Goal: Task Accomplishment & Management: Use online tool/utility

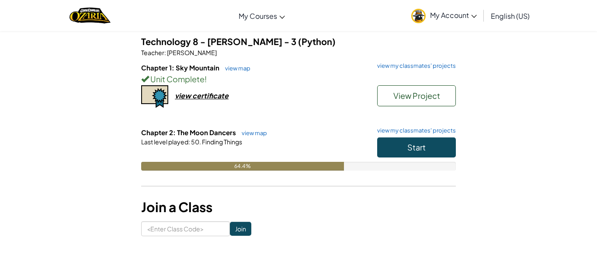
scroll to position [73, 0]
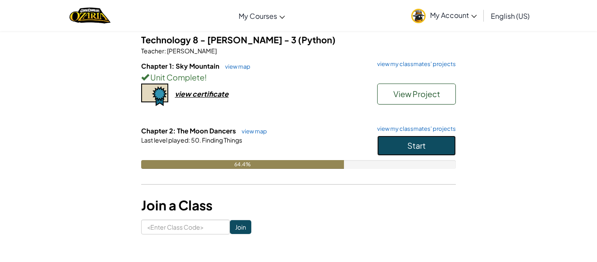
click at [399, 148] on button "Start" at bounding box center [416, 145] width 79 height 20
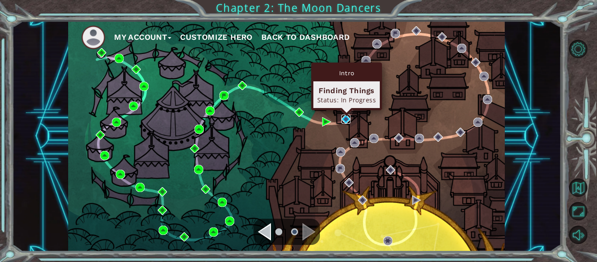
click at [345, 121] on img at bounding box center [345, 118] width 9 height 9
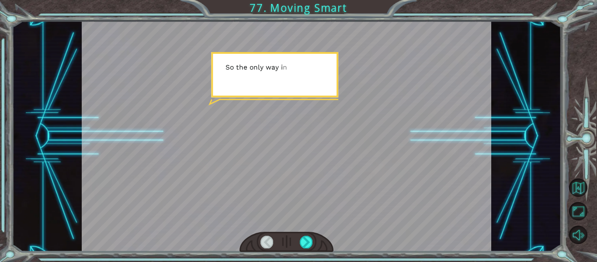
click at [252, 222] on div at bounding box center [287, 136] width 410 height 230
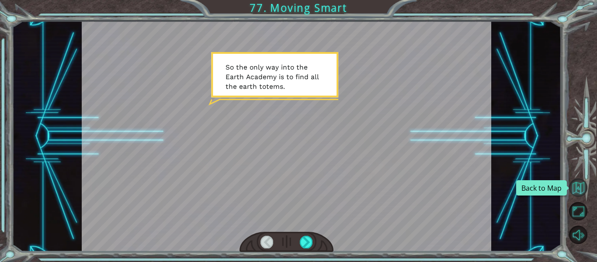
click at [578, 191] on button "Back to Map" at bounding box center [578, 187] width 18 height 18
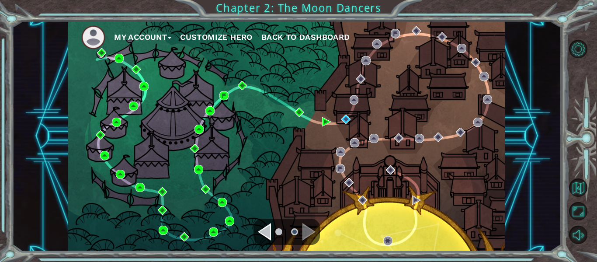
click at [238, 42] on button "Customize Hero" at bounding box center [216, 37] width 73 height 13
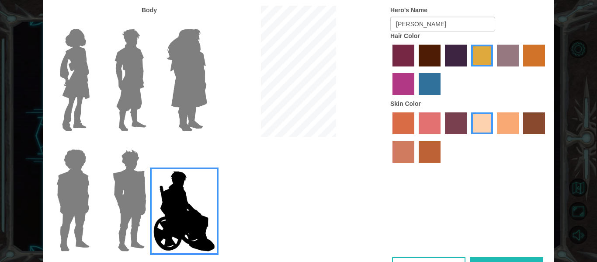
click at [81, 177] on img at bounding box center [73, 199] width 40 height 109
click at [93, 143] on input "Hero Steven" at bounding box center [93, 143] width 0 height 0
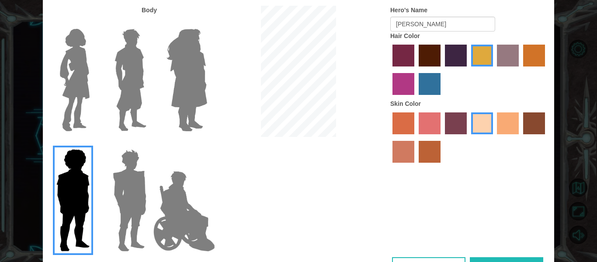
click at [408, 81] on label "medium red violet hair color" at bounding box center [403, 84] width 22 height 22
click at [546, 69] on input "medium red violet hair color" at bounding box center [546, 69] width 0 height 0
click at [445, 115] on label "tosca skin color" at bounding box center [456, 123] width 22 height 22
click at [442, 137] on input "tosca skin color" at bounding box center [442, 137] width 0 height 0
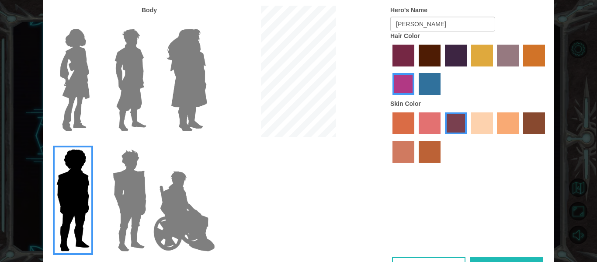
click at [404, 47] on label "paprika hair color" at bounding box center [403, 56] width 22 height 22
click at [389, 69] on input "paprika hair color" at bounding box center [389, 69] width 0 height 0
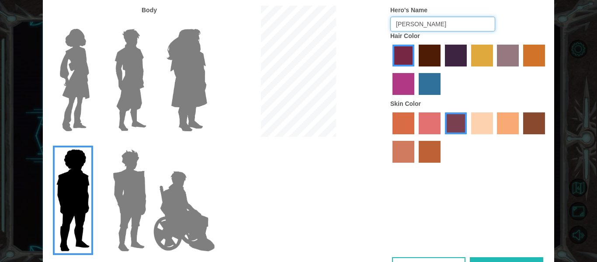
click at [450, 26] on input "[PERSON_NAME]" at bounding box center [442, 24] width 105 height 15
type input "S"
type input "Purp"
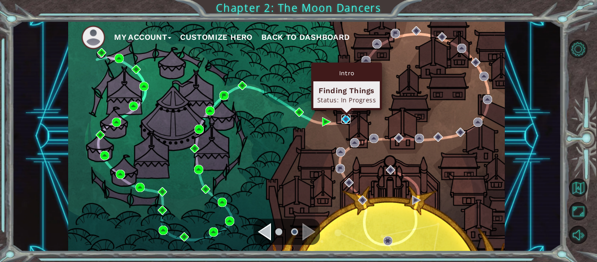
click at [349, 119] on img at bounding box center [345, 118] width 9 height 9
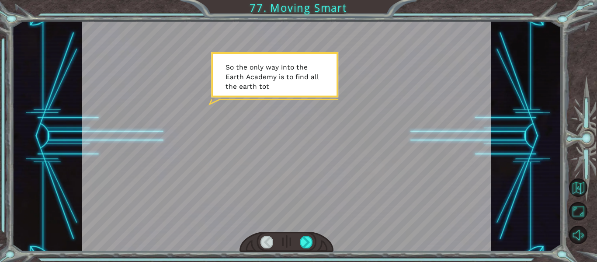
click at [290, 132] on div at bounding box center [287, 136] width 410 height 230
click at [307, 242] on div at bounding box center [306, 241] width 13 height 12
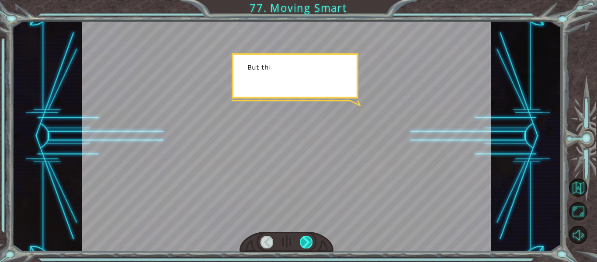
click at [307, 242] on div at bounding box center [306, 241] width 13 height 12
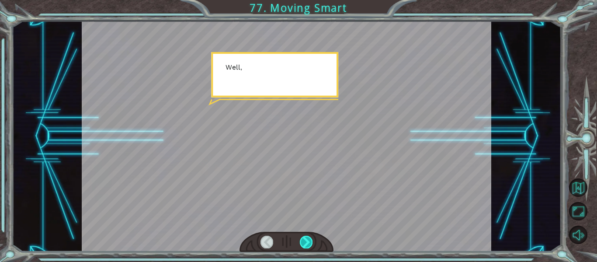
click at [307, 242] on div at bounding box center [306, 241] width 13 height 12
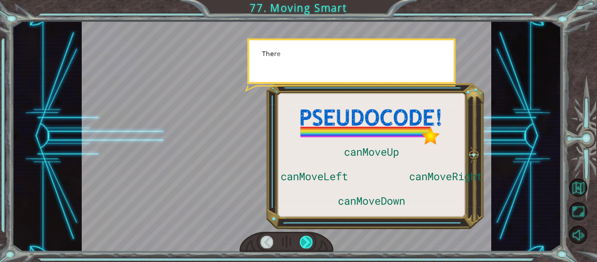
click at [307, 242] on div at bounding box center [306, 241] width 13 height 12
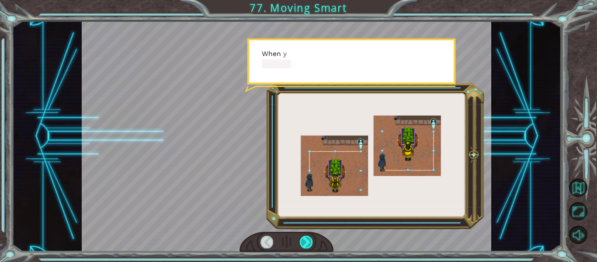
click at [307, 242] on div at bounding box center [306, 241] width 13 height 12
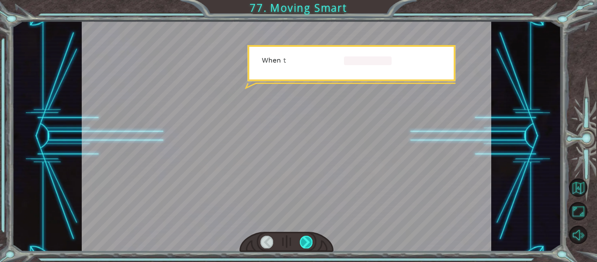
click at [307, 242] on div at bounding box center [306, 241] width 13 height 12
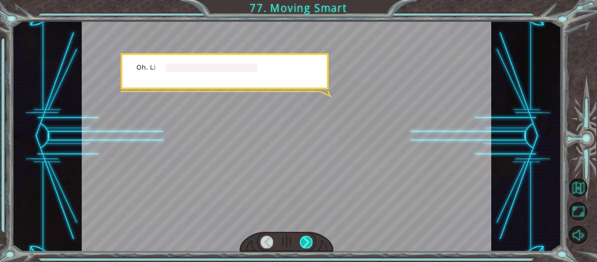
click at [307, 242] on div at bounding box center [306, 241] width 13 height 12
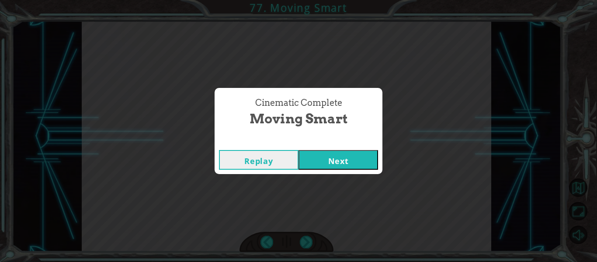
click at [352, 153] on button "Next" at bounding box center [338, 160] width 80 height 20
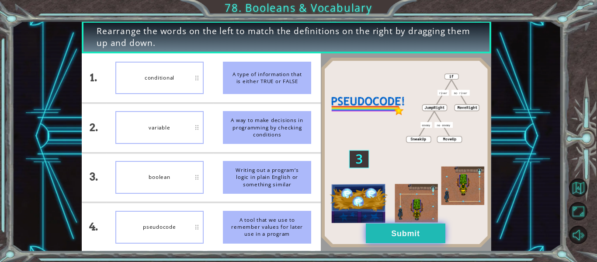
click at [383, 226] on button "Submit" at bounding box center [406, 233] width 80 height 20
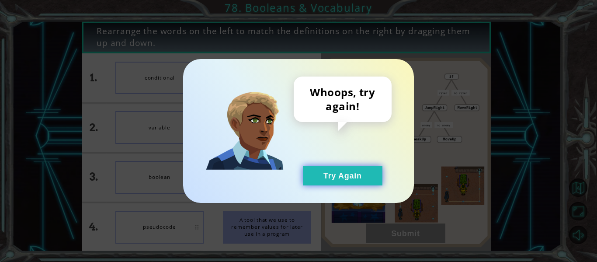
click at [353, 183] on button "Try Again" at bounding box center [343, 176] width 80 height 20
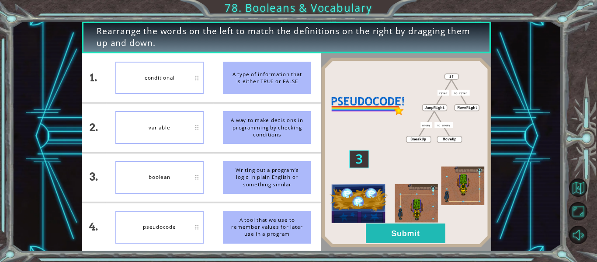
click at [168, 214] on div "pseudocode" at bounding box center [159, 227] width 88 height 33
click at [380, 232] on button "Submit" at bounding box center [406, 233] width 80 height 20
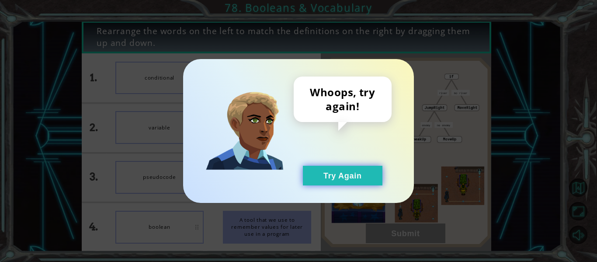
click at [346, 172] on button "Try Again" at bounding box center [343, 176] width 80 height 20
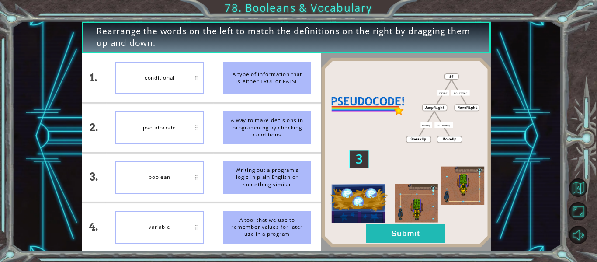
click at [194, 140] on div "pseudocode" at bounding box center [159, 127] width 88 height 33
click at [207, 92] on li "conditional" at bounding box center [159, 77] width 107 height 49
click at [377, 226] on button "Submit" at bounding box center [406, 233] width 80 height 20
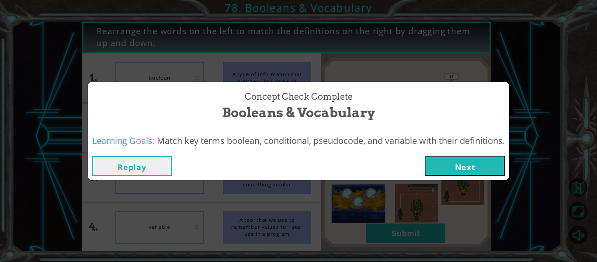
click at [448, 159] on button "Next" at bounding box center [465, 166] width 80 height 20
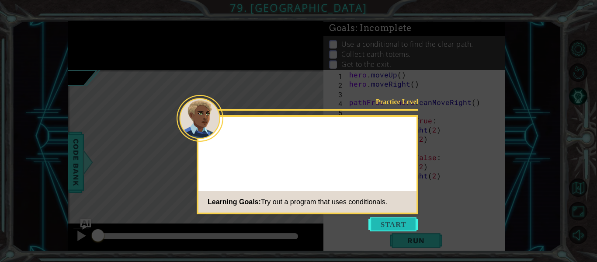
click at [393, 227] on button "Start" at bounding box center [393, 224] width 50 height 14
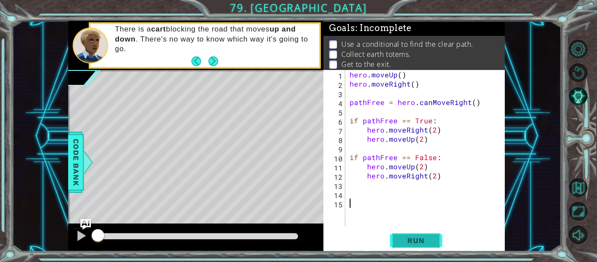
click at [412, 237] on span "Run" at bounding box center [415, 240] width 35 height 9
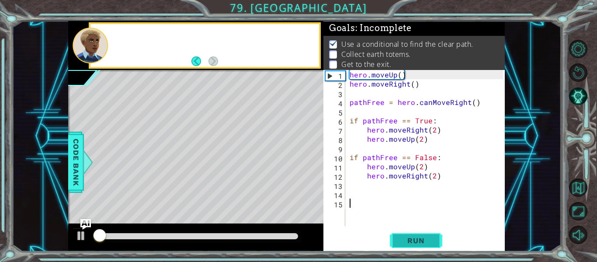
scroll to position [2, 0]
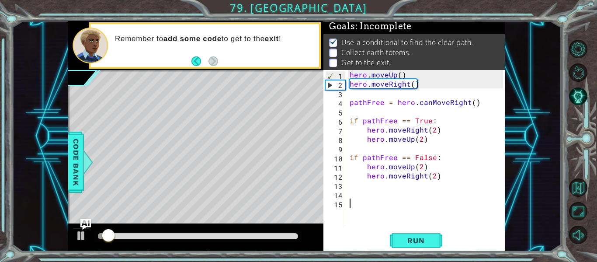
click at [370, 234] on div "Run" at bounding box center [415, 241] width 181 height 18
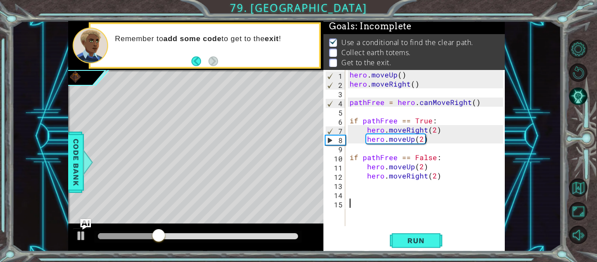
click at [443, 183] on div "hero . moveUp ( ) hero . moveRight ( ) pathFree = hero . canMoveRight ( ) if pa…" at bounding box center [427, 157] width 159 height 174
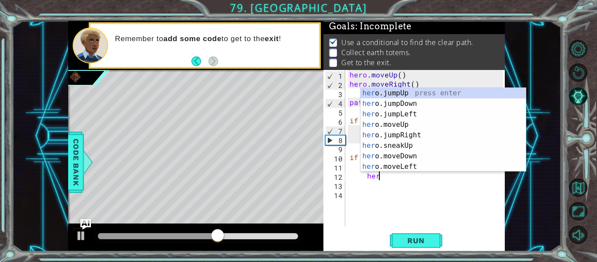
type textarea "h"
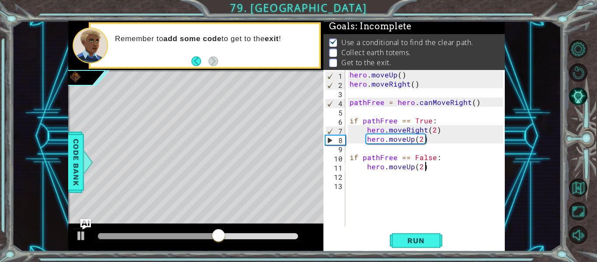
scroll to position [0, 0]
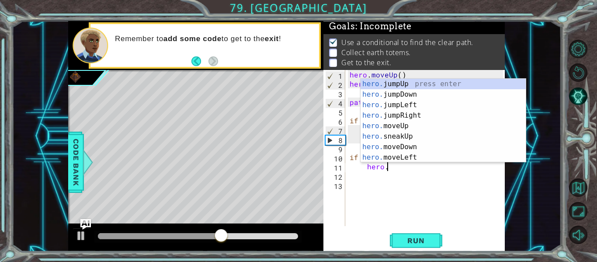
type textarea "h"
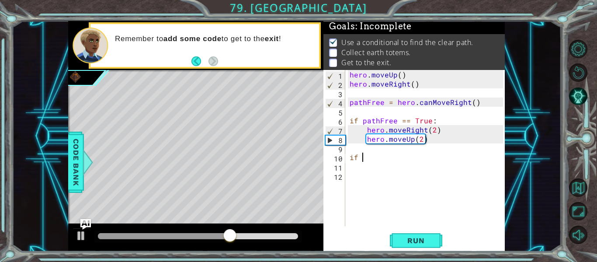
type textarea "i"
type textarea "hero.moveUp(2)"
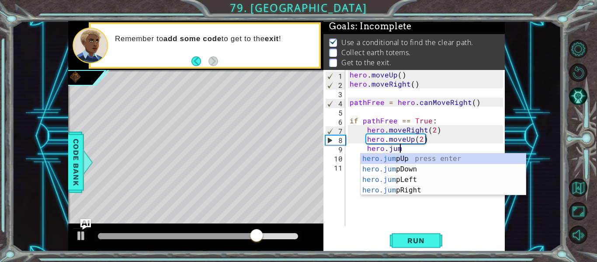
scroll to position [0, 3]
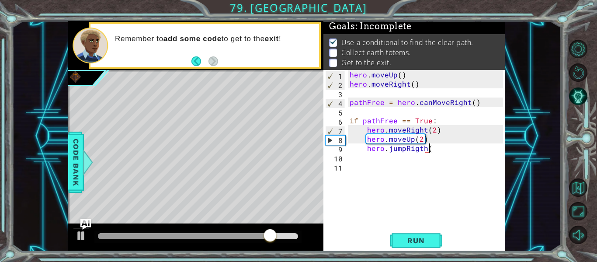
type textarea "hero.jumpRigth()"
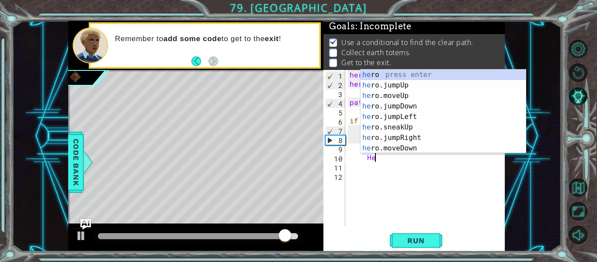
type textarea "H"
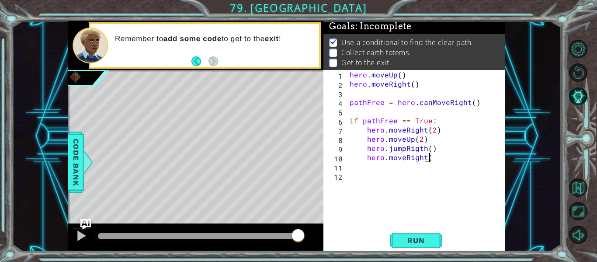
scroll to position [0, 5]
click at [423, 149] on div "hero . moveUp ( ) hero . moveRight ( ) pathFree = hero . canMoveRight ( ) if pa…" at bounding box center [427, 157] width 159 height 174
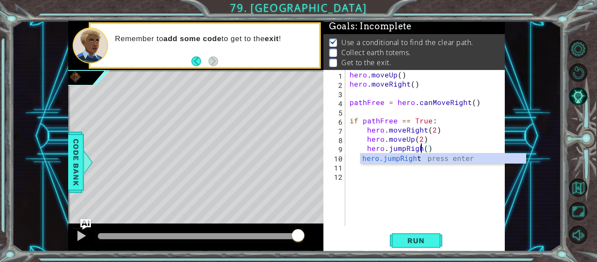
type textarea "hero.jumpRight()"
click at [415, 173] on div "hero . moveUp ( ) hero . moveRight ( ) pathFree = hero . canMoveRight ( ) if pa…" at bounding box center [427, 157] width 159 height 174
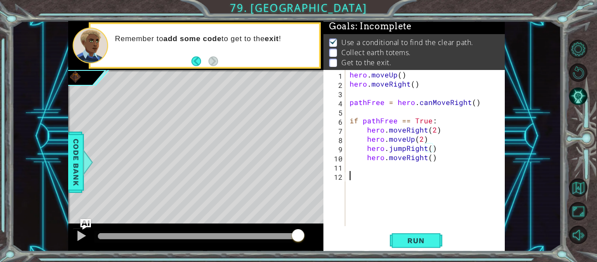
scroll to position [0, 0]
type textarea "h"
type textarea "hero.jumpDown()"
click at [415, 244] on span "Run" at bounding box center [415, 240] width 35 height 9
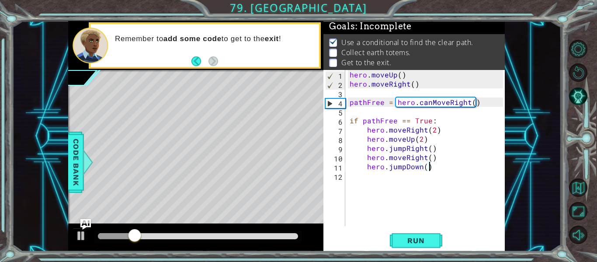
click at [416, 203] on div "hero . moveUp ( ) hero . moveRight ( ) pathFree = hero . canMoveRight ( ) if pa…" at bounding box center [427, 157] width 159 height 174
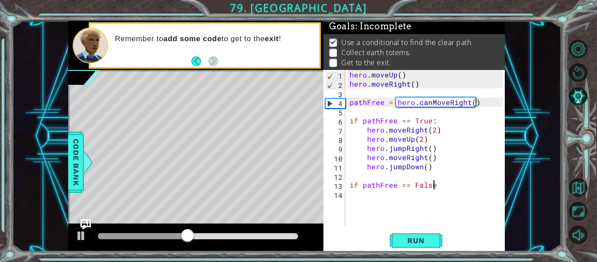
type textarea "if pathFree == False:"
type textarea "hero.moveUp(2)"
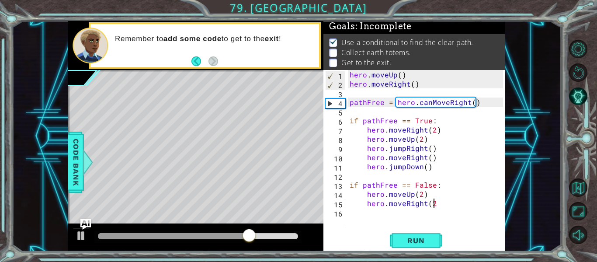
scroll to position [0, 5]
click at [416, 245] on button "Run" at bounding box center [416, 241] width 52 height 18
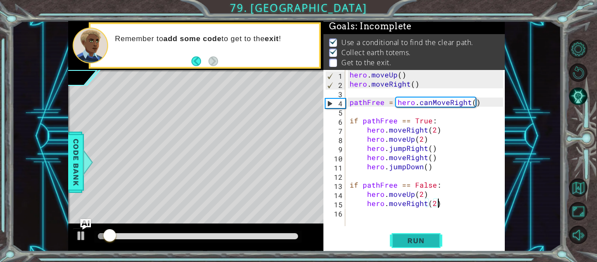
click at [416, 245] on button "Run" at bounding box center [416, 241] width 52 height 18
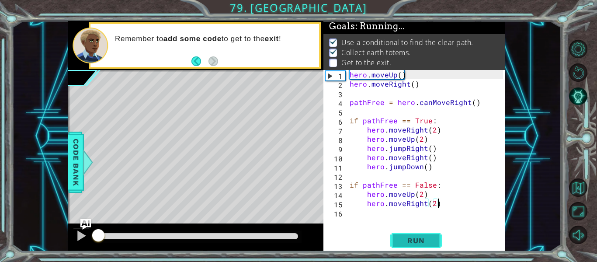
click at [416, 245] on button "Run" at bounding box center [416, 241] width 52 height 18
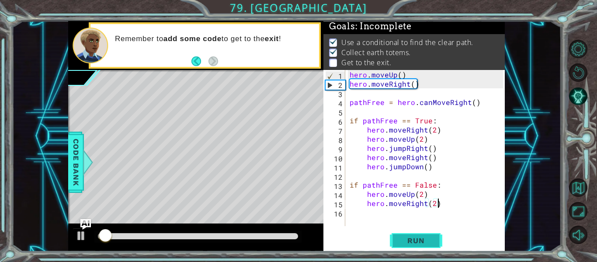
click at [399, 237] on span "Run" at bounding box center [415, 240] width 35 height 9
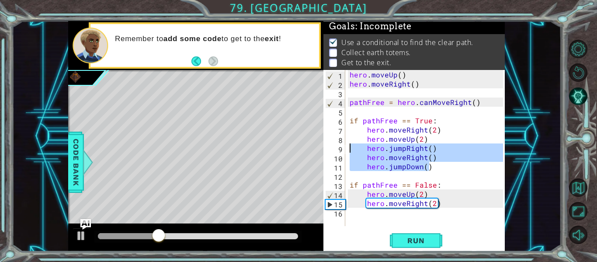
drag, startPoint x: 434, startPoint y: 170, endPoint x: 332, endPoint y: 151, distance: 104.0
click at [332, 151] on div "hero.moveRight(2) 1 2 3 4 5 6 7 8 9 10 11 12 13 14 15 16 hero . moveUp ( ) hero…" at bounding box center [413, 148] width 180 height 156
type textarea "hero.jumpRight() hero.moveRight()"
click at [401, 174] on div "hero . moveUp ( ) hero . moveRight ( ) pathFree = hero . canMoveRight ( ) if pa…" at bounding box center [427, 157] width 159 height 174
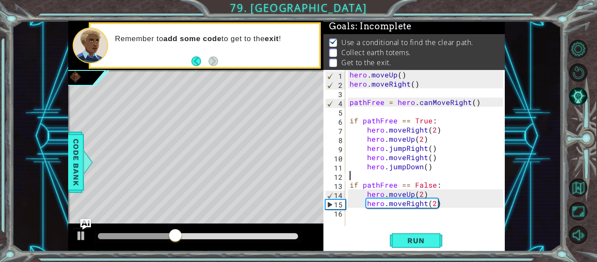
scroll to position [0, 0]
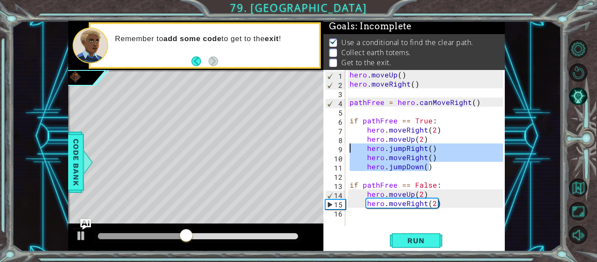
drag, startPoint x: 447, startPoint y: 169, endPoint x: 335, endPoint y: 150, distance: 114.2
click at [335, 150] on div "1 2 3 4 5 6 7 8 9 10 11 12 13 14 15 16 hero . moveUp ( ) hero . moveRight ( ) p…" at bounding box center [413, 148] width 180 height 156
type textarea "hero.jumpRight() hero.moveRight()"
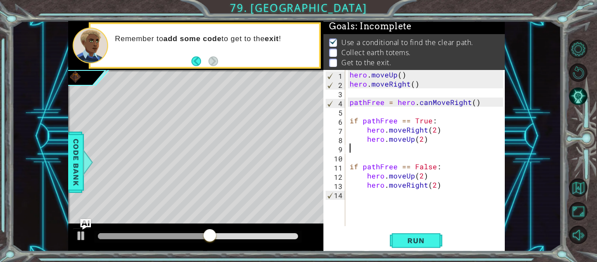
type textarea "hero.moveUp(2)"
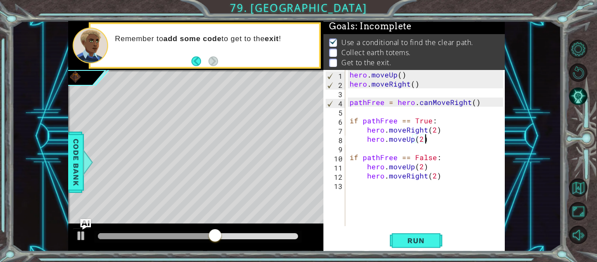
click at [416, 189] on div "hero . moveUp ( ) hero . moveRight ( ) pathFree = hero . canMoveRight ( ) if pa…" at bounding box center [427, 157] width 159 height 174
paste textarea "hero.jumpDown()"
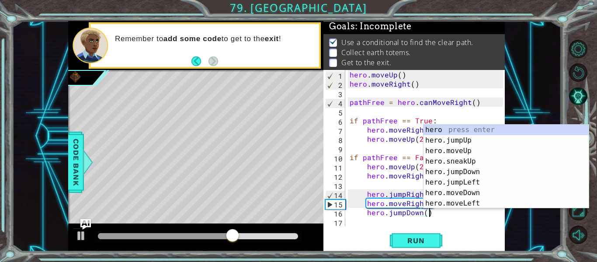
click at [360, 197] on div "hero . moveUp ( ) hero . moveRight ( ) pathFree = hero . canMoveRight ( ) if pa…" at bounding box center [427, 157] width 159 height 174
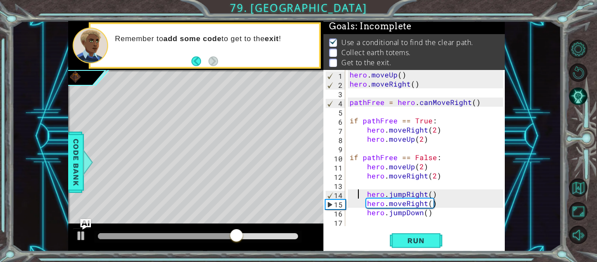
click at [363, 199] on div "hero . moveUp ( ) hero . moveRight ( ) pathFree = hero . canMoveRight ( ) if pa…" at bounding box center [427, 157] width 159 height 174
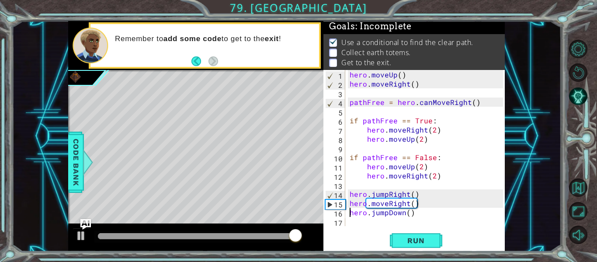
scroll to position [0, 3]
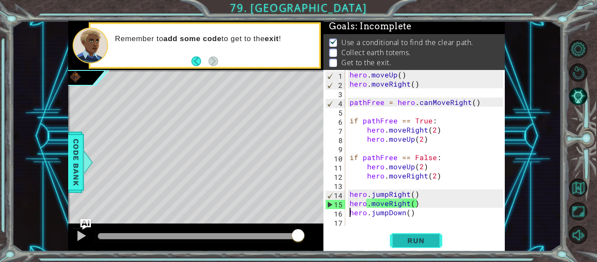
type textarea "hero.jumpDown()"
click at [410, 235] on button "Run" at bounding box center [416, 241] width 52 height 18
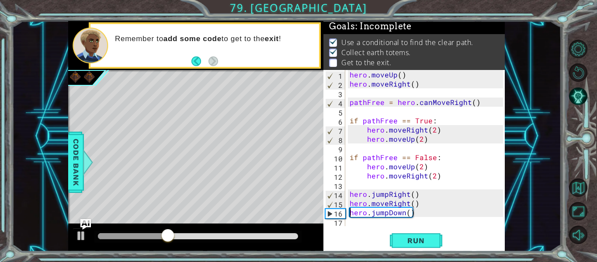
click at [429, 224] on div "hero . moveUp ( ) hero . moveRight ( ) pathFree = hero . canMoveRight ( ) if pa…" at bounding box center [427, 157] width 159 height 174
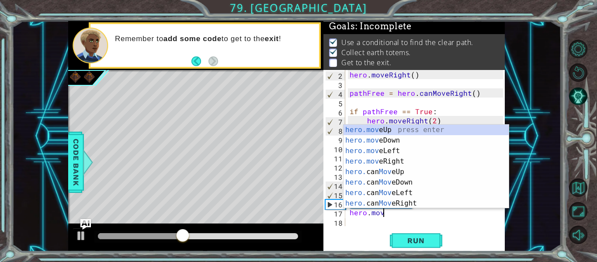
scroll to position [0, 2]
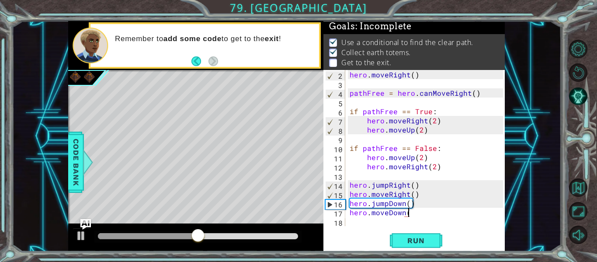
type textarea "hero.moveDown()"
click at [420, 242] on span "Run" at bounding box center [415, 240] width 35 height 9
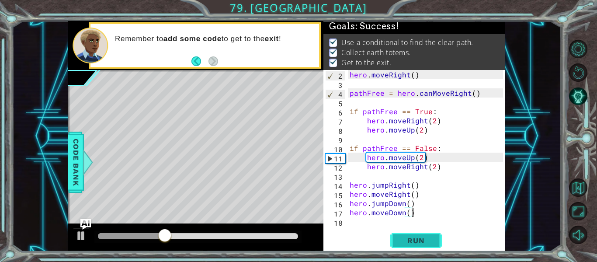
click at [419, 242] on span "Run" at bounding box center [415, 240] width 35 height 9
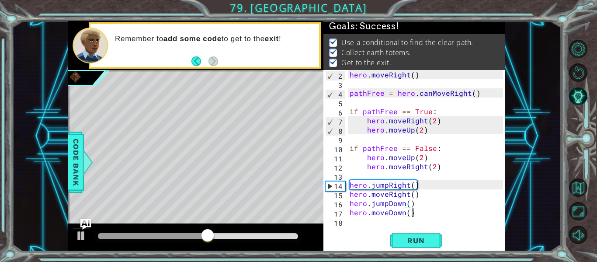
click at [355, 233] on div "Run" at bounding box center [415, 241] width 181 height 18
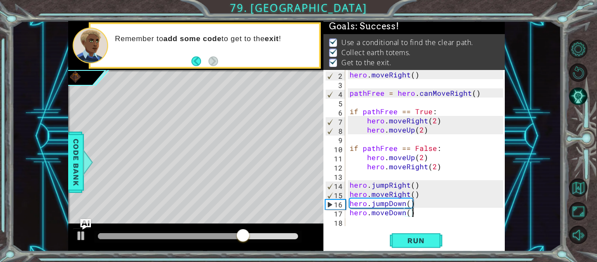
click at [355, 233] on div "Run" at bounding box center [415, 241] width 181 height 18
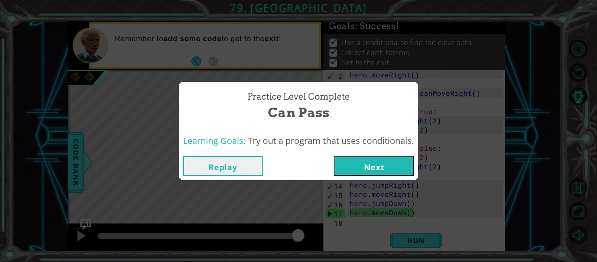
click at [377, 172] on button "Next" at bounding box center [374, 166] width 80 height 20
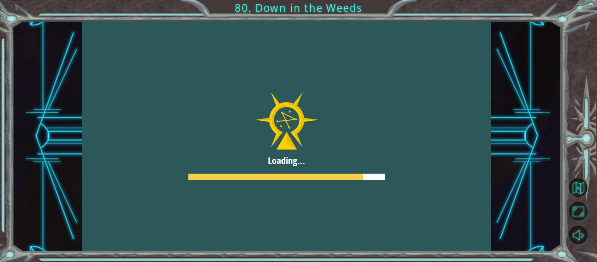
click at [343, 167] on div at bounding box center [287, 136] width 410 height 230
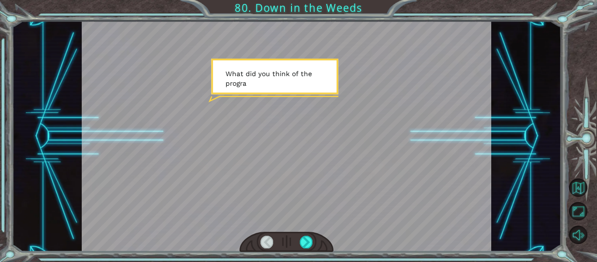
click at [343, 168] on div at bounding box center [287, 136] width 410 height 230
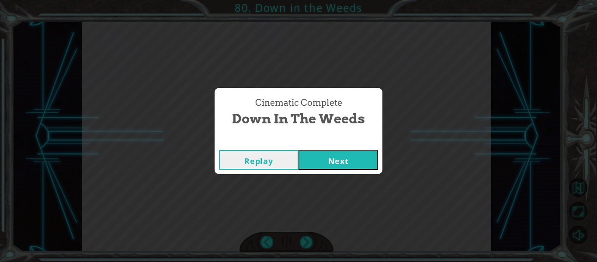
click at [348, 156] on button "Next" at bounding box center [338, 160] width 80 height 20
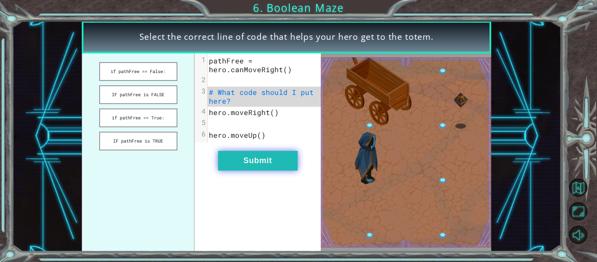
click at [280, 157] on button "Submit" at bounding box center [258, 161] width 80 height 20
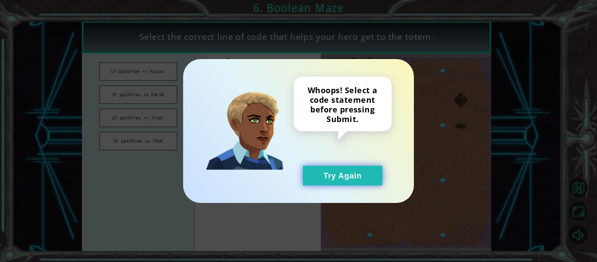
click at [319, 180] on button "Try Again" at bounding box center [343, 176] width 80 height 20
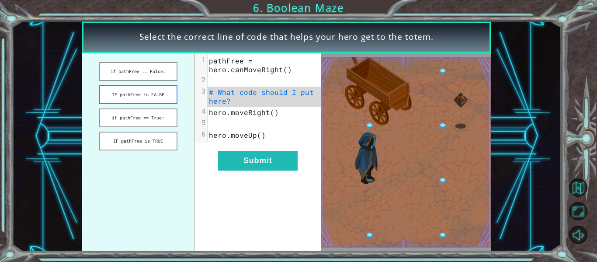
click at [154, 98] on button "IF pathFree is FALSE" at bounding box center [138, 94] width 78 height 19
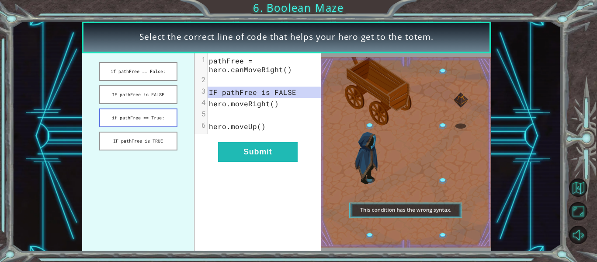
click at [149, 112] on button "if pathFree == True:" at bounding box center [138, 117] width 78 height 19
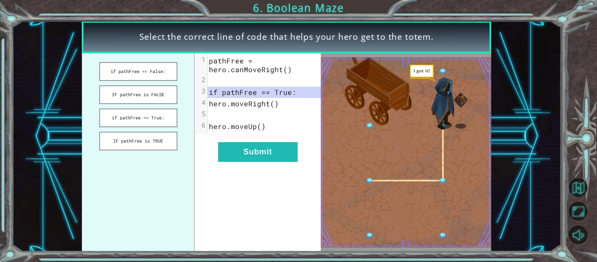
click at [236, 166] on div "xxxxxxxxxx 6 1 pathFree = hero.canMoveRight() 2 ​ 3 if pathFree == True: 4 hero…" at bounding box center [257, 152] width 126 height 198
click at [232, 157] on button "Submit" at bounding box center [258, 152] width 80 height 20
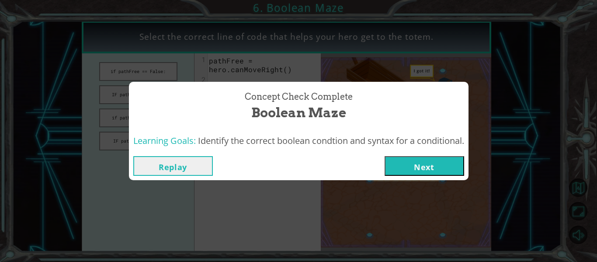
click at [455, 167] on button "Next" at bounding box center [424, 166] width 80 height 20
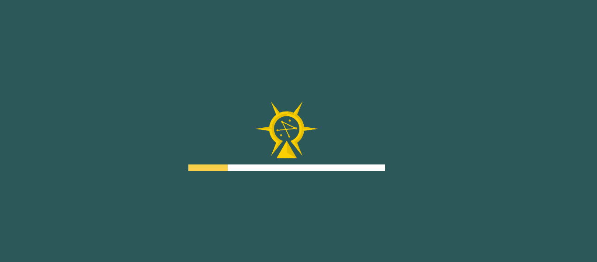
click at [455, 167] on div "Goals Error loading from server. Try refreshing the page. You'll need to join a…" at bounding box center [298, 131] width 597 height 262
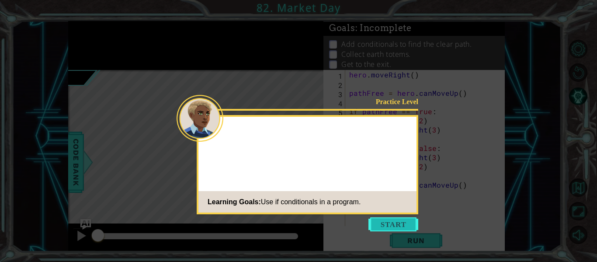
click at [382, 221] on button "Start" at bounding box center [393, 224] width 50 height 14
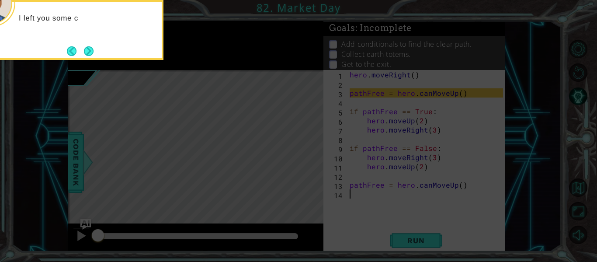
click at [382, 221] on icon at bounding box center [298, 39] width 597 height 445
click at [418, 9] on icon at bounding box center [298, 39] width 597 height 445
click at [90, 51] on button "Next" at bounding box center [89, 51] width 10 height 10
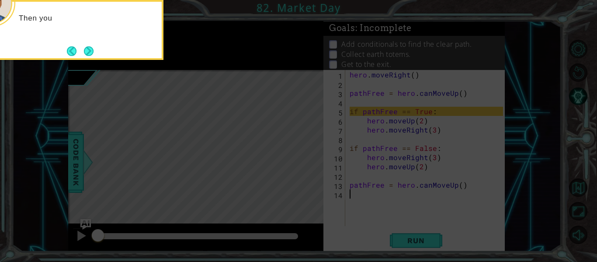
click at [90, 51] on button "Next" at bounding box center [89, 51] width 10 height 10
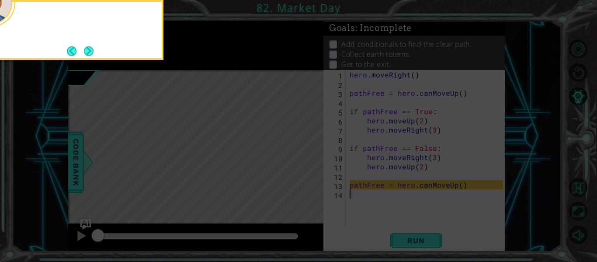
click at [90, 51] on button "Next" at bounding box center [89, 51] width 10 height 10
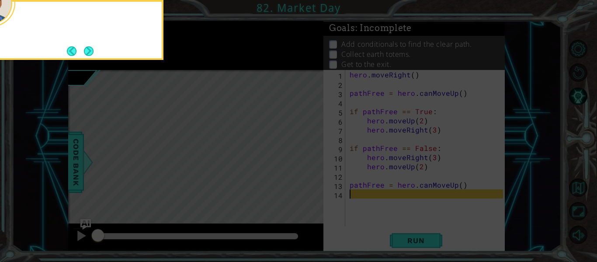
click at [90, 51] on button "Next" at bounding box center [89, 51] width 10 height 10
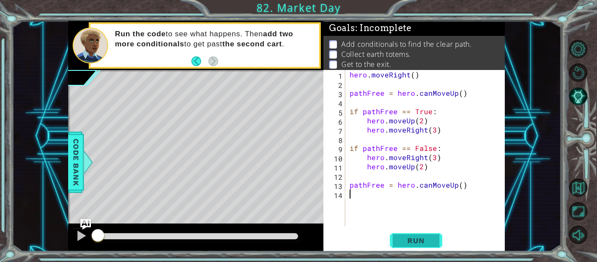
click at [395, 237] on button "Run" at bounding box center [416, 241] width 52 height 18
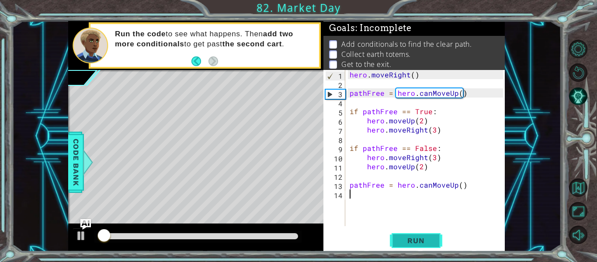
click at [395, 237] on button "Run" at bounding box center [416, 241] width 52 height 18
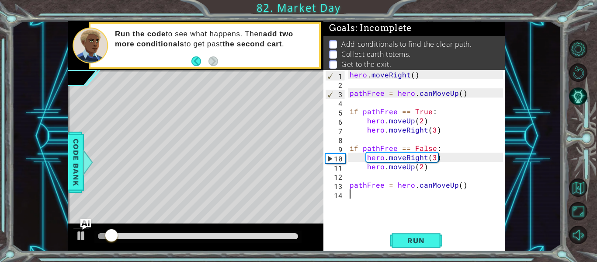
click at [353, 221] on div "hero . moveRight ( ) pathFree = hero . canMoveUp ( ) if pathFree == True : hero…" at bounding box center [427, 157] width 159 height 174
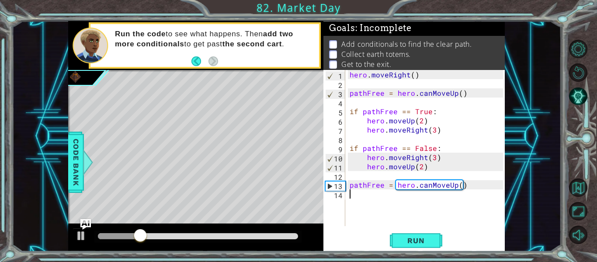
click at [353, 222] on div "hero . moveRight ( ) pathFree = hero . canMoveUp ( ) if pathFree == True : hero…" at bounding box center [427, 157] width 159 height 174
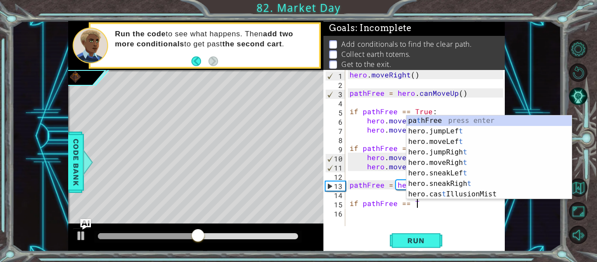
scroll to position [0, 4]
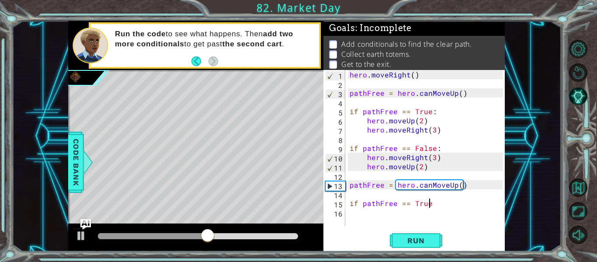
type textarea "if pathFree == True:"
type textarea "hero.moveUp(2)"
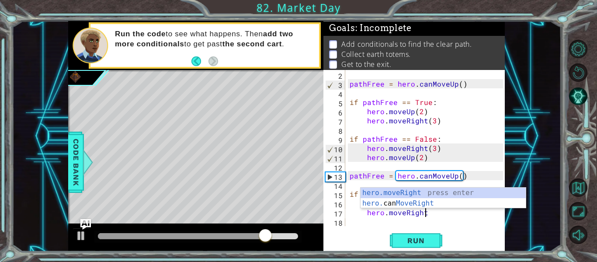
scroll to position [0, 4]
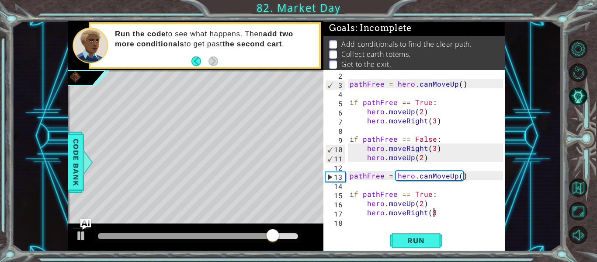
type textarea "hero.moveRight(3)"
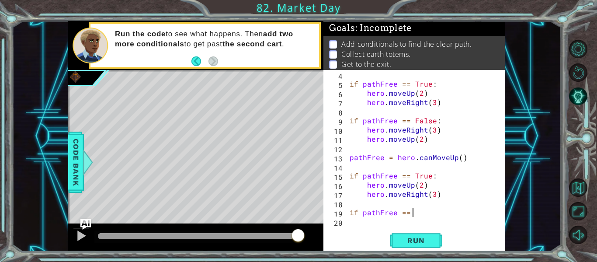
scroll to position [0, 4]
type textarea "if pathFree == False:"
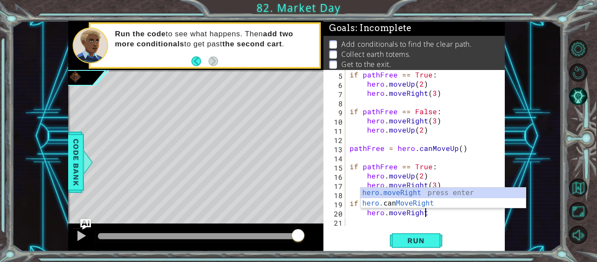
scroll to position [0, 4]
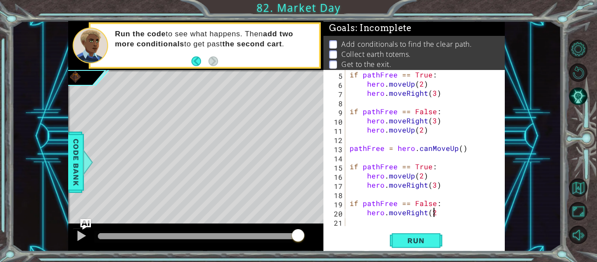
type textarea "hero.moveRight(2)"
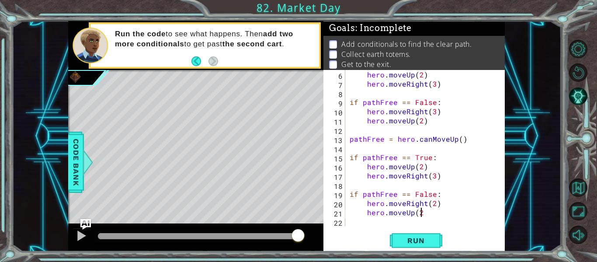
type textarea "hero.moveUp(2)"
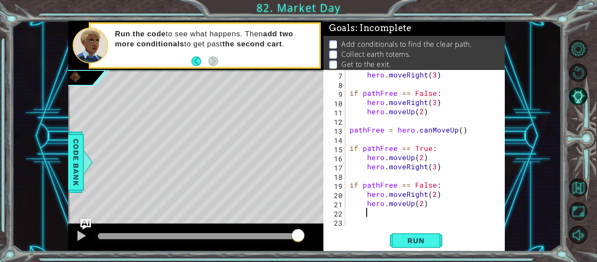
scroll to position [55, 0]
type textarea "hero.moveRight()"
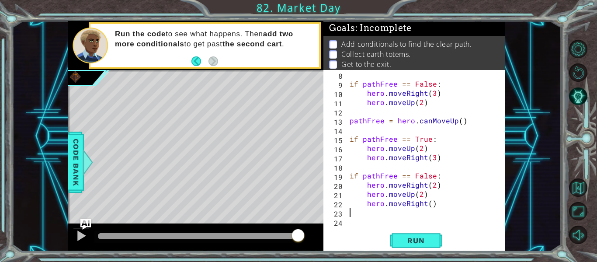
scroll to position [0, 0]
click at [432, 237] on span "Run" at bounding box center [415, 240] width 35 height 9
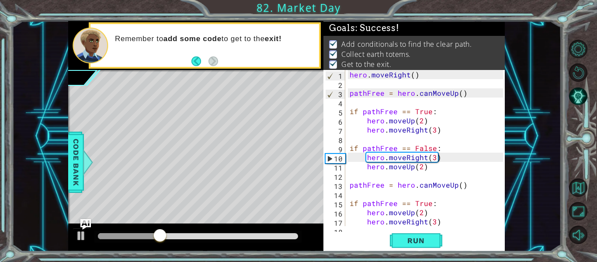
click at [326, 239] on div "Run" at bounding box center [415, 241] width 181 height 18
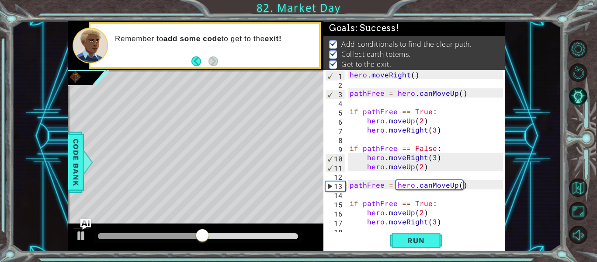
click at [326, 239] on div "Run" at bounding box center [415, 241] width 181 height 18
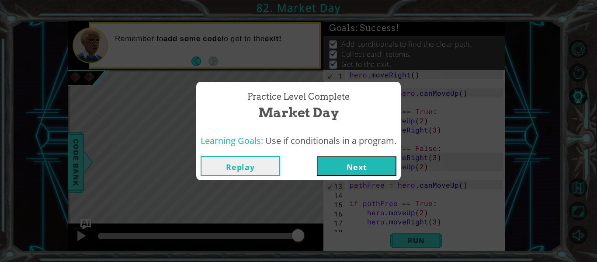
click at [372, 162] on button "Next" at bounding box center [357, 166] width 80 height 20
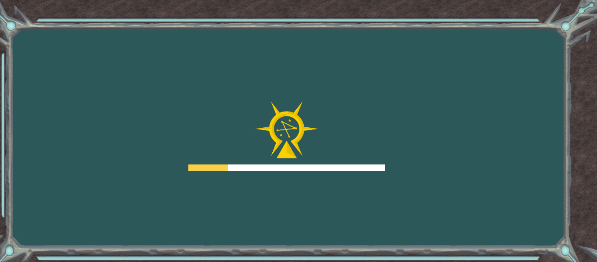
click at [372, 162] on div at bounding box center [286, 136] width 197 height 70
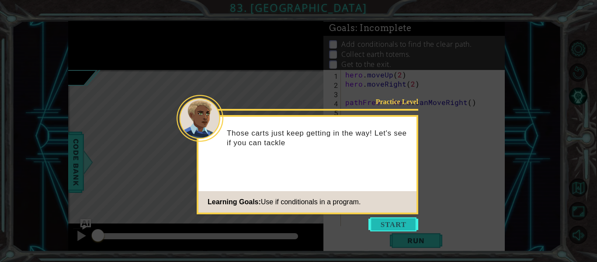
click at [386, 225] on button "Start" at bounding box center [393, 224] width 50 height 14
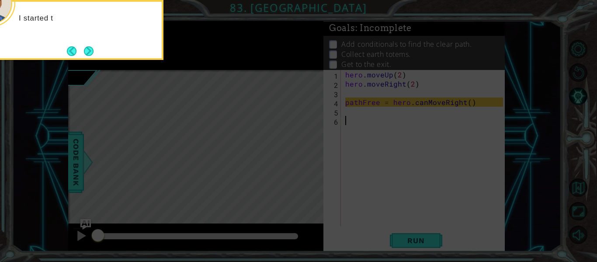
click at [386, 225] on icon at bounding box center [298, 39] width 597 height 445
click at [93, 47] on div "I started the code to check if the path is free ." at bounding box center [75, 27] width 171 height 44
click at [93, 47] on button "Next" at bounding box center [89, 51] width 10 height 10
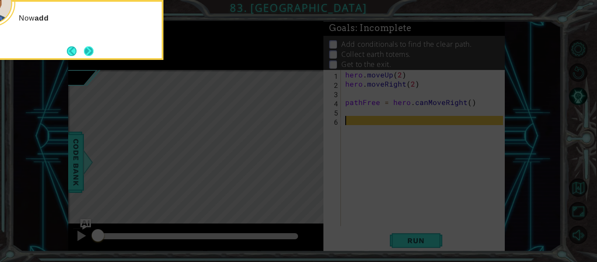
click at [93, 48] on button "Next" at bounding box center [89, 51] width 10 height 10
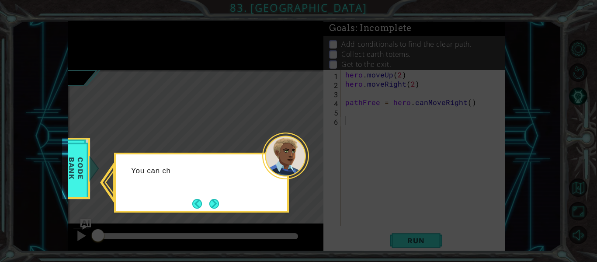
click at [93, 48] on icon at bounding box center [298, 131] width 597 height 262
click at [217, 211] on div "You can check the Code Bank to find example conditional" at bounding box center [201, 182] width 175 height 60
click at [213, 200] on button "Next" at bounding box center [214, 204] width 10 height 10
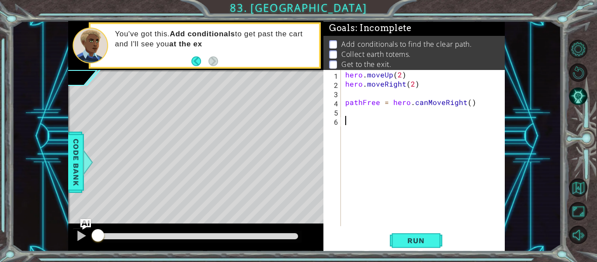
click at [376, 103] on div "hero . moveUp ( 2 ) hero . moveRight ( 2 ) pathFree = hero . canMoveRight ( )" at bounding box center [425, 157] width 164 height 174
type textarea "crack = hero.canMoveRight()"
click at [385, 120] on div "hero . moveUp ( 2 ) hero . moveRight ( 2 ) crack = hero . canMoveRight ( )" at bounding box center [425, 157] width 164 height 174
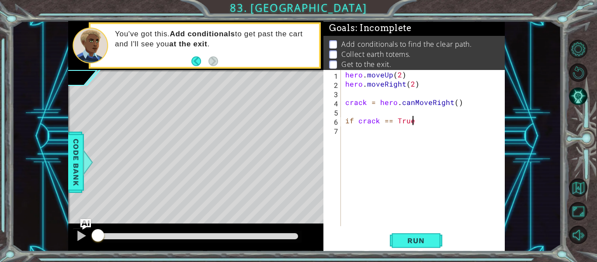
type textarea "if crack == True:"
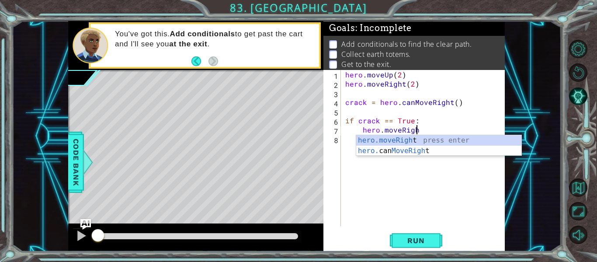
scroll to position [0, 4]
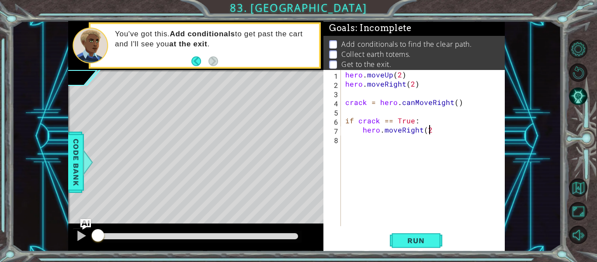
type textarea "hero.moveRight(2)"
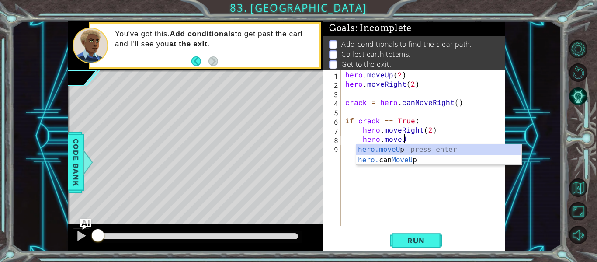
scroll to position [0, 3]
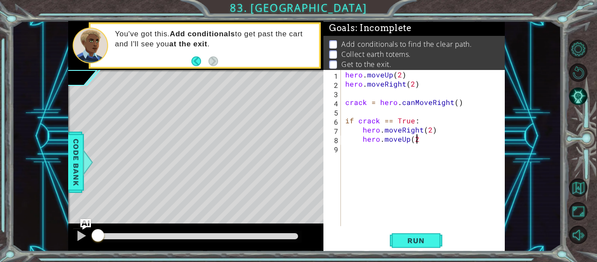
type textarea "hero.moveUp(2)"
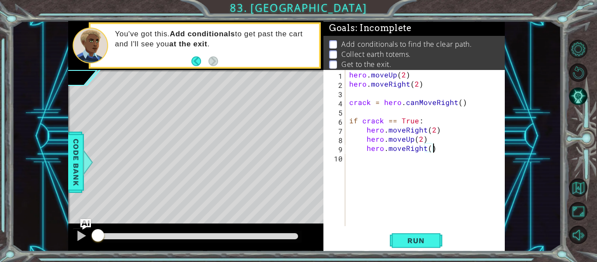
scroll to position [0, 5]
click at [421, 142] on div "hero . moveUp ( 2 ) hero . moveRight ( 2 ) crack = hero . canMoveRight ( ) if c…" at bounding box center [427, 157] width 160 height 174
type textarea "hero.moveUp(3)"
click at [417, 183] on div "hero . moveUp ( 2 ) hero . moveRight ( 2 ) crack = hero . canMoveRight ( ) if c…" at bounding box center [427, 157] width 160 height 174
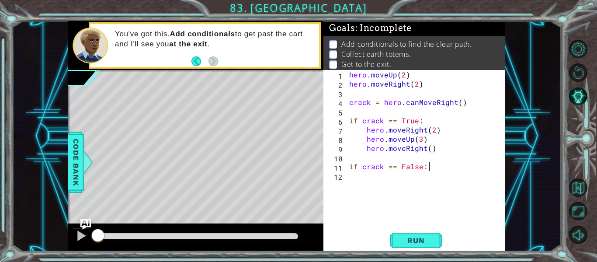
type textarea "if crack == False:"
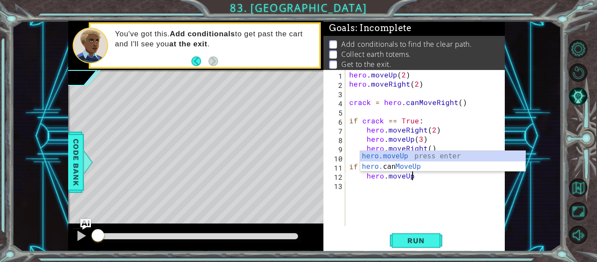
scroll to position [0, 4]
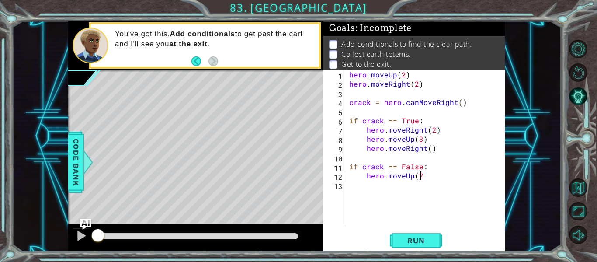
type textarea "hero.moveUp(2)"
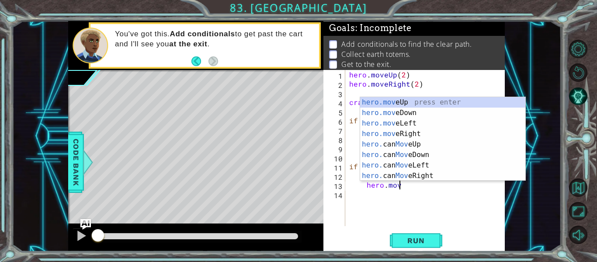
scroll to position [0, 3]
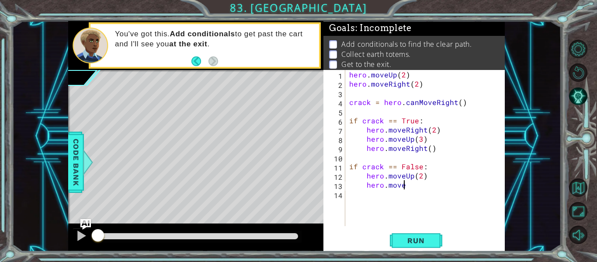
click at [411, 183] on div "hero . moveUp ( 2 ) hero . moveRight ( 2 ) crack = hero . canMoveRight ( ) if c…" at bounding box center [427, 157] width 160 height 174
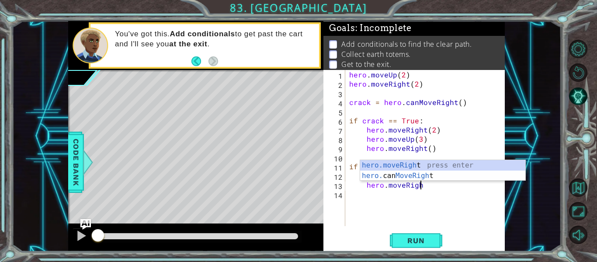
scroll to position [0, 4]
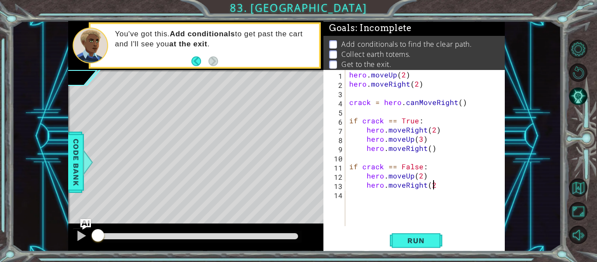
type textarea "hero.moveRight(2)"
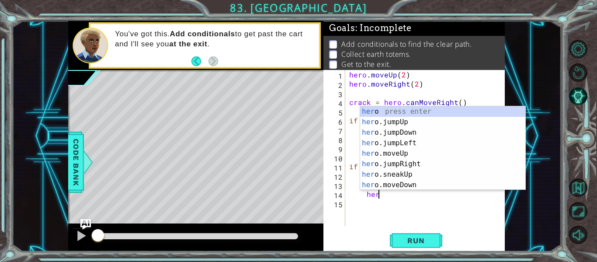
scroll to position [0, 2]
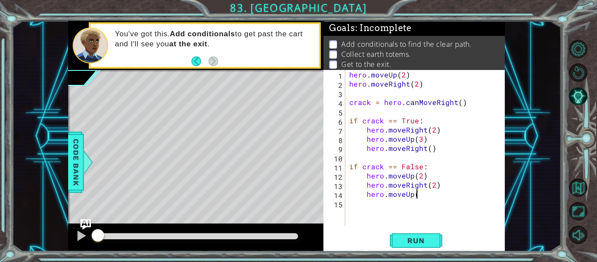
type textarea "hero.moveUp()"
type textarea "hero.moveRight()"
click at [418, 239] on span "Run" at bounding box center [415, 240] width 35 height 9
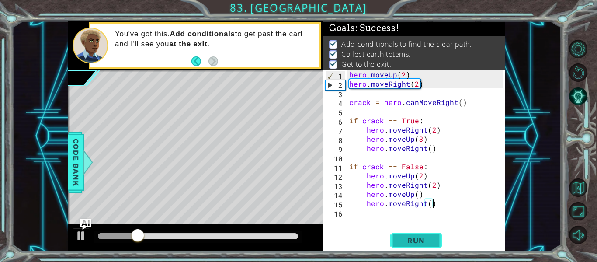
click at [418, 239] on span "Run" at bounding box center [415, 240] width 35 height 9
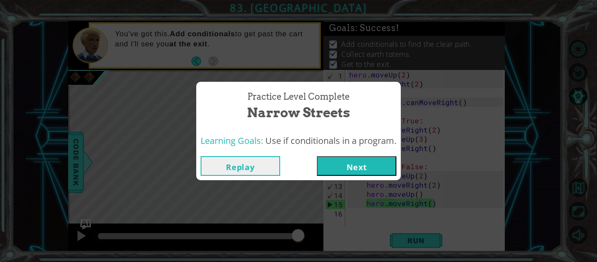
click at [363, 161] on button "Next" at bounding box center [357, 166] width 80 height 20
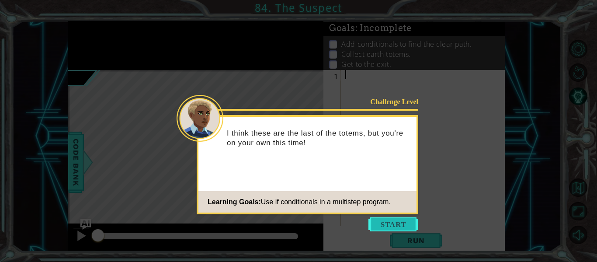
click at [380, 224] on button "Start" at bounding box center [393, 224] width 50 height 14
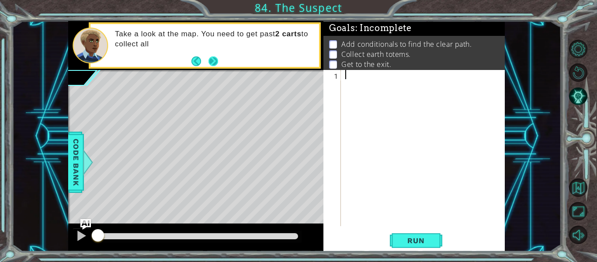
click at [214, 63] on button "Next" at bounding box center [213, 61] width 10 height 10
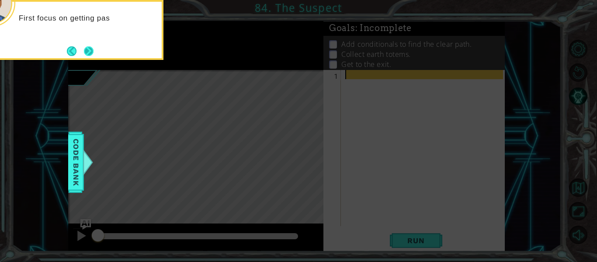
click at [93, 48] on button "Next" at bounding box center [89, 51] width 10 height 10
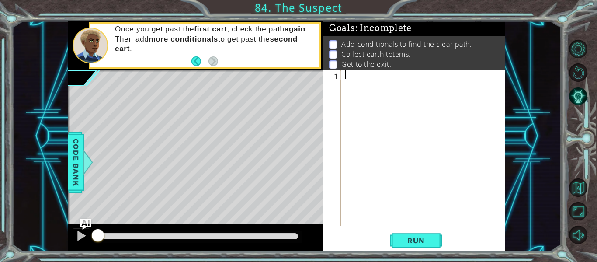
click at [382, 134] on div at bounding box center [425, 157] width 164 height 174
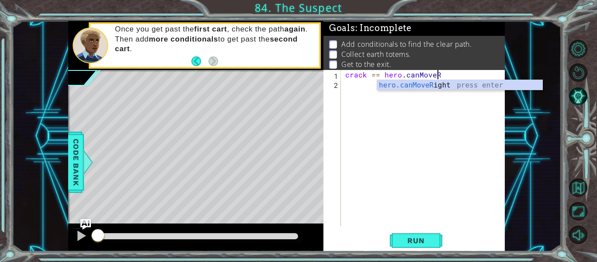
scroll to position [0, 6]
type textarea "crack == hero.canMoveRight"
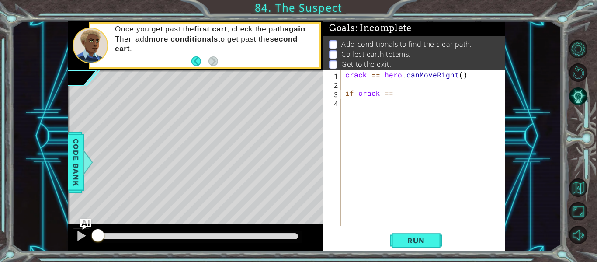
scroll to position [0, 3]
type textarea "if crack == True:"
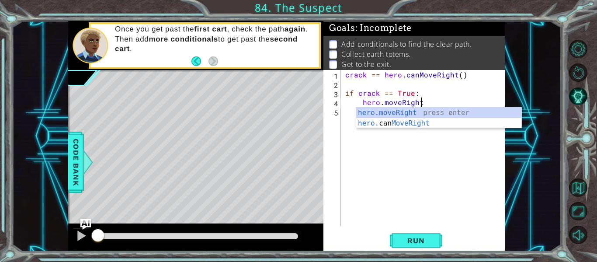
scroll to position [0, 4]
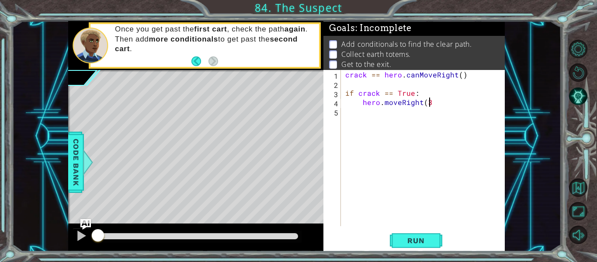
type textarea "hero.moveRight(3)"
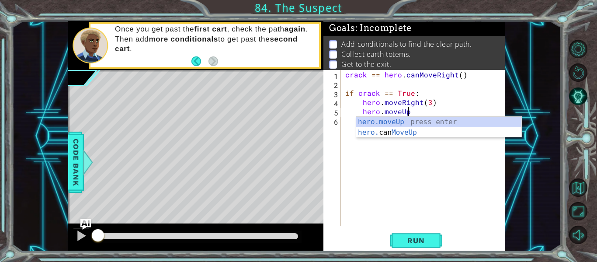
scroll to position [0, 4]
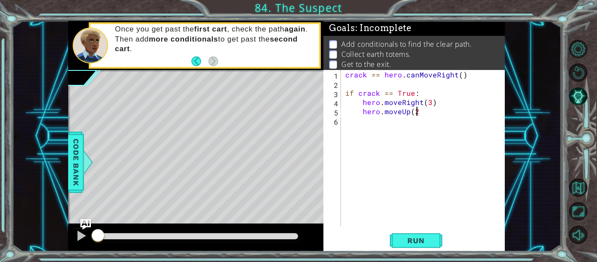
type textarea "hero.moveUp(2)"
type textarea "if crack == False:"
type textarea "hero.moveUp(2)"
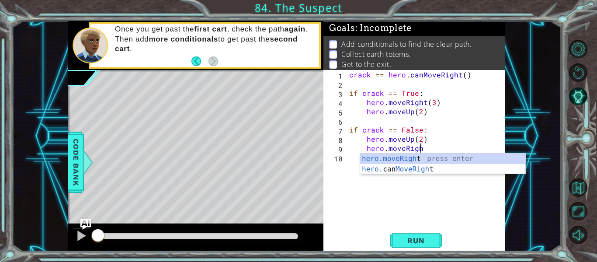
scroll to position [0, 4]
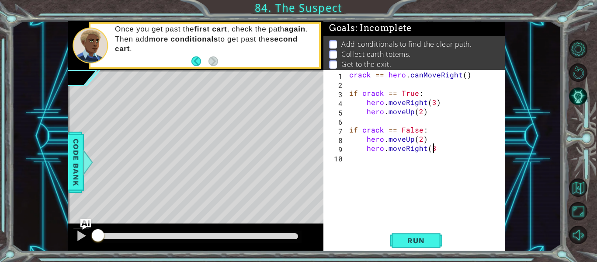
type textarea "hero.moveRight(3)"
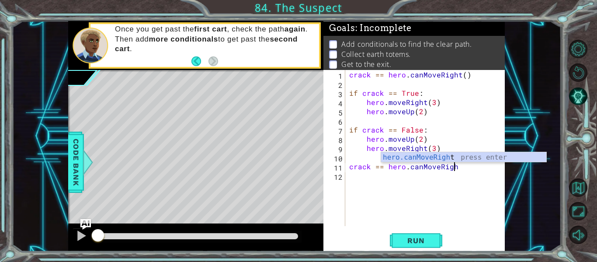
type textarea "crack == hero.canMoveRight"
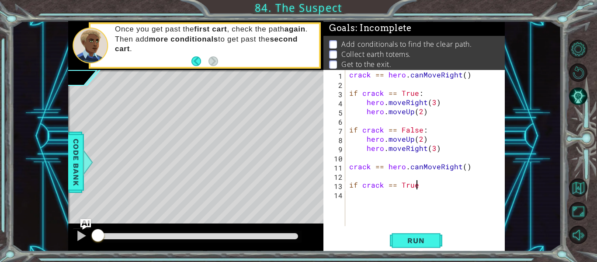
scroll to position [0, 4]
type textarea "if crack == True:"
type textarea "hero.moveUp(2)"
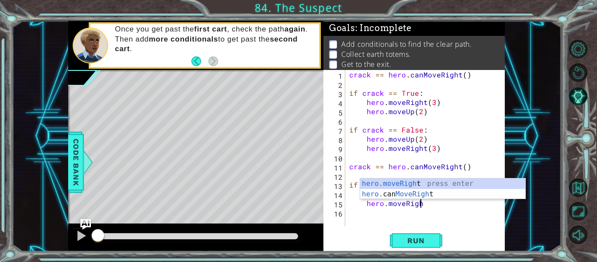
scroll to position [0, 4]
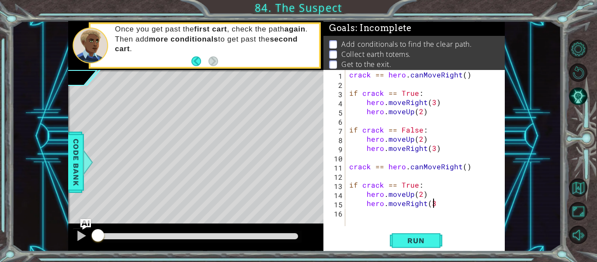
type textarea "hero.moveRight(3)"
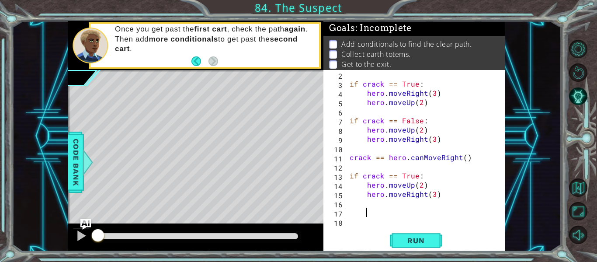
scroll to position [0, 0]
type textarea "if crack == False:"
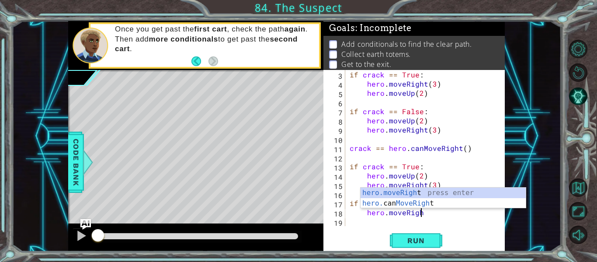
scroll to position [0, 4]
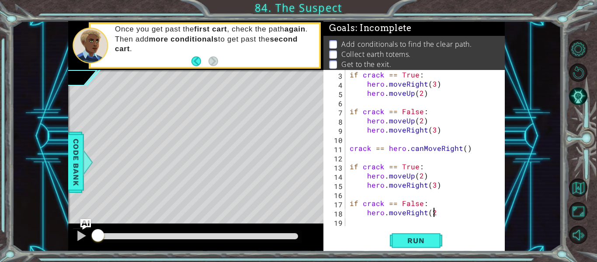
type textarea "hero.moveRight(2)"
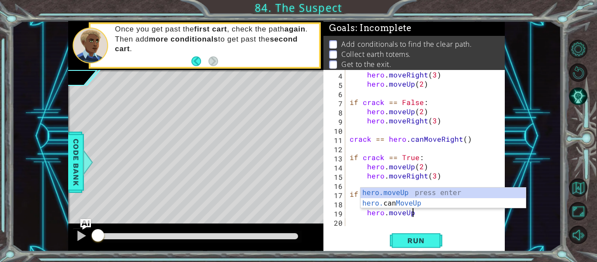
scroll to position [0, 4]
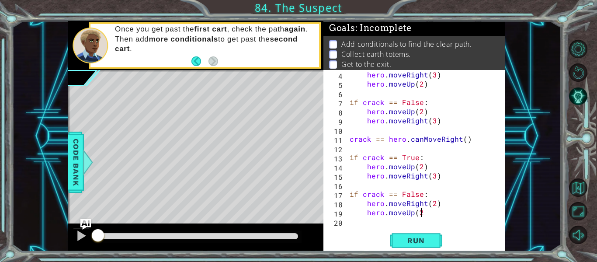
type textarea "hero.moveUp(2)"
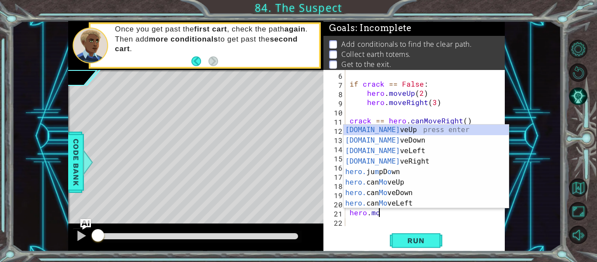
scroll to position [0, 2]
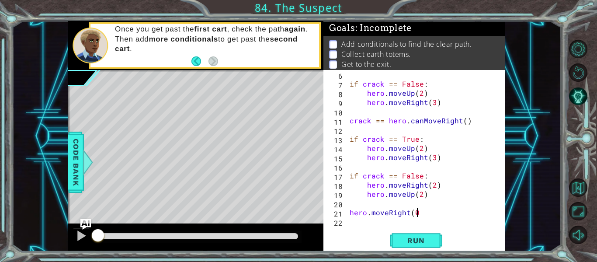
type textarea "hero.moveRight()"
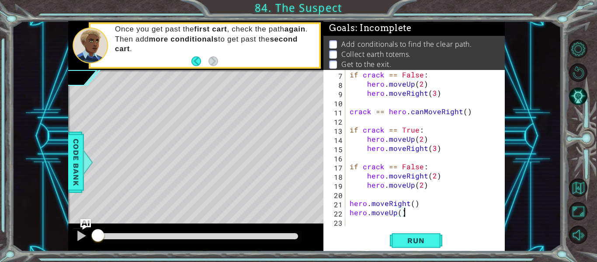
scroll to position [0, 3]
click at [424, 234] on button "Run" at bounding box center [416, 241] width 52 height 18
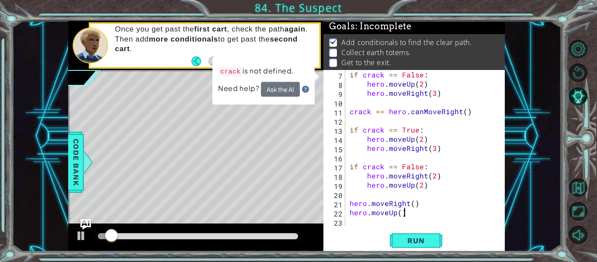
scroll to position [0, 0]
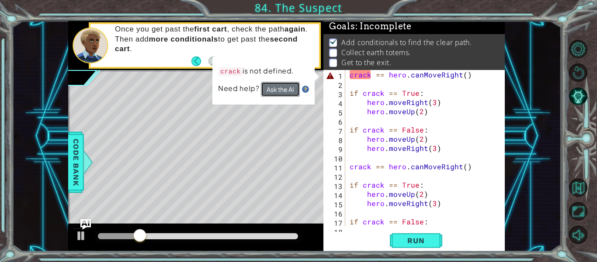
click at [289, 92] on button "Ask the AI" at bounding box center [280, 89] width 39 height 15
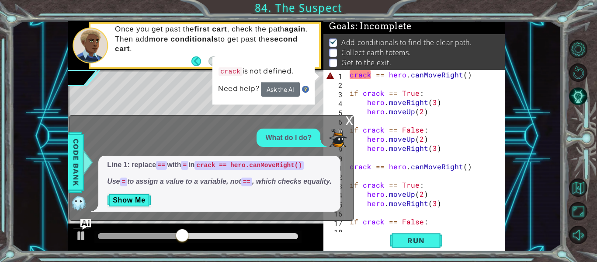
click at [349, 124] on div "x" at bounding box center [349, 119] width 8 height 9
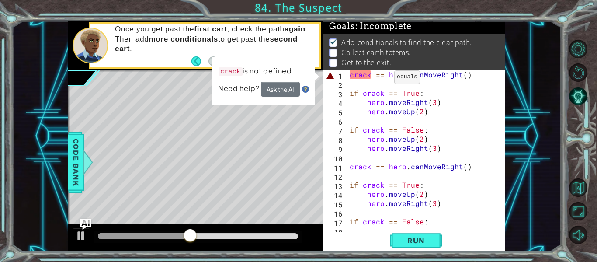
click at [384, 79] on div "crack == hero . canMoveRight ( ) if crack == True : hero . moveRight ( 3 ) hero…" at bounding box center [427, 157] width 159 height 174
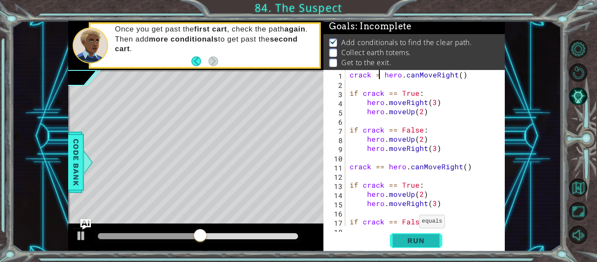
click at [409, 242] on span "Run" at bounding box center [415, 240] width 35 height 9
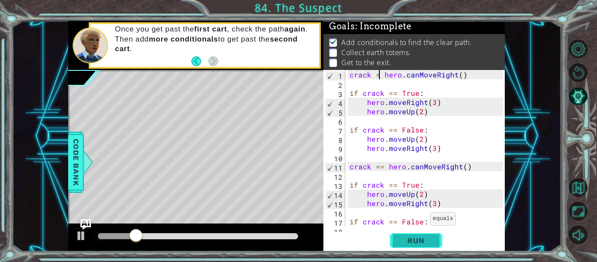
click at [413, 236] on span "Run" at bounding box center [415, 240] width 35 height 9
click at [399, 241] on span "Run" at bounding box center [415, 240] width 35 height 9
click at [433, 106] on div "crack = hero . canMoveRight ( ) if crack == True : hero . moveRight ( 3 ) hero …" at bounding box center [427, 157] width 159 height 174
click at [404, 247] on button "Run" at bounding box center [416, 241] width 52 height 18
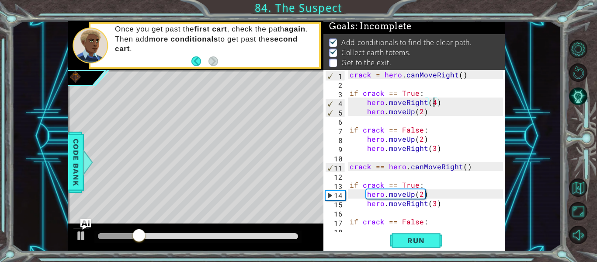
click at [469, 74] on div "crack = hero . canMoveRight ( ) if crack == True : hero . moveRight ( 4 ) hero …" at bounding box center [427, 157] width 159 height 174
type textarea "crack = hero.canMoveRight()"
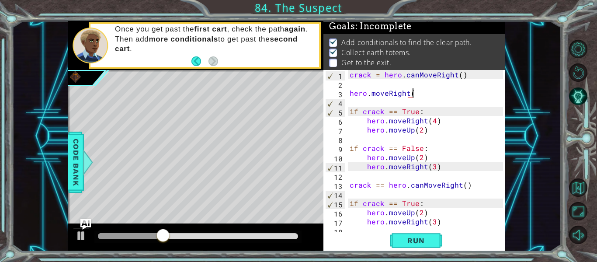
scroll to position [0, 4]
click at [411, 241] on span "Run" at bounding box center [415, 240] width 35 height 9
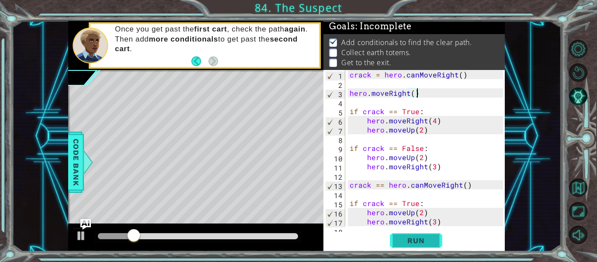
click at [397, 232] on button "Run" at bounding box center [416, 241] width 52 height 18
click at [397, 233] on button "Run" at bounding box center [416, 241] width 52 height 18
click at [433, 119] on div "crack = hero . canMoveRight ( ) hero . moveRight ( ) if crack == True : hero . …" at bounding box center [427, 157] width 159 height 174
click at [406, 245] on button "Run" at bounding box center [416, 241] width 52 height 18
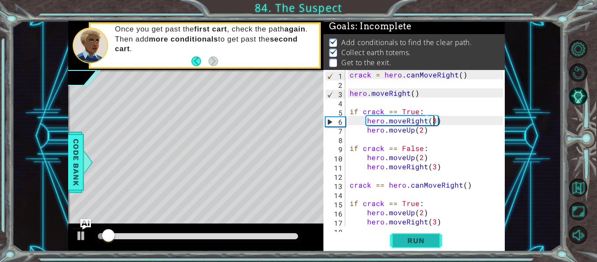
click at [406, 245] on button "Run" at bounding box center [416, 241] width 52 height 18
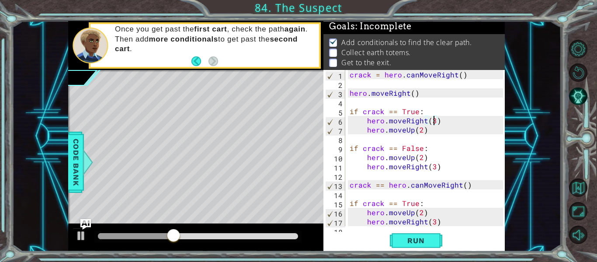
click at [459, 181] on div "crack = hero . canMoveRight ( ) hero . moveRight ( ) if crack == True : hero . …" at bounding box center [427, 157] width 159 height 174
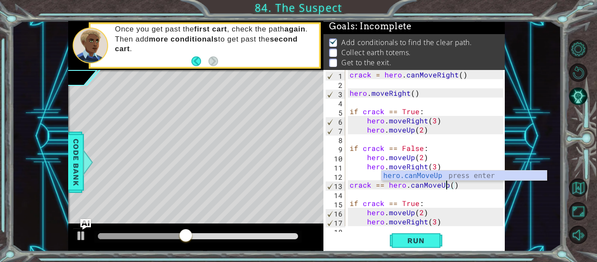
scroll to position [0, 6]
click at [427, 247] on button "Run" at bounding box center [416, 241] width 52 height 18
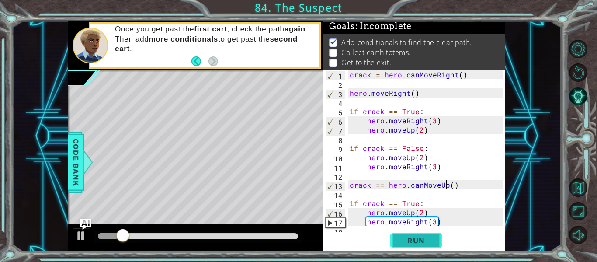
click at [421, 245] on button "Run" at bounding box center [416, 241] width 52 height 18
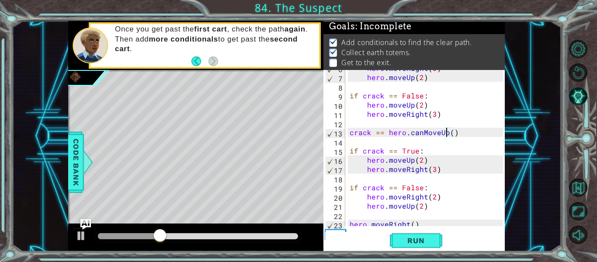
scroll to position [52, 0]
click at [413, 235] on button "Run" at bounding box center [416, 241] width 52 height 18
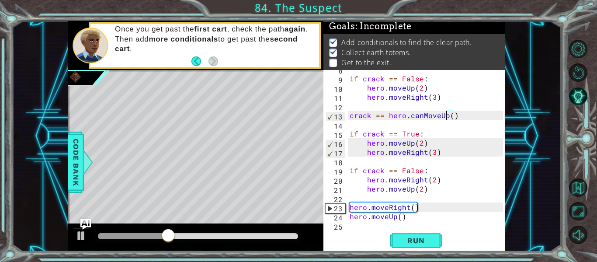
scroll to position [73, 0]
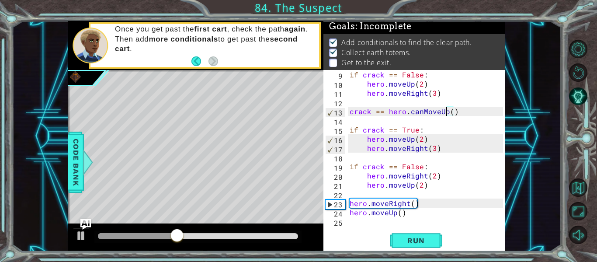
click at [426, 204] on div "if crack == False : hero . moveUp ( 2 ) hero . moveRight ( 3 ) crack == hero . …" at bounding box center [427, 157] width 159 height 174
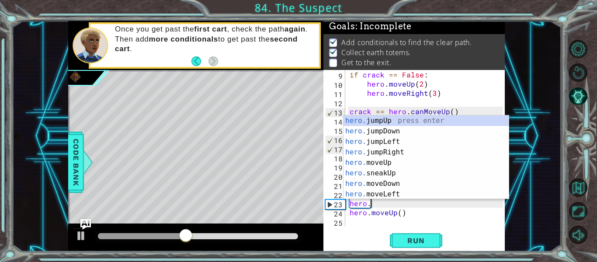
scroll to position [0, 0]
type textarea "h"
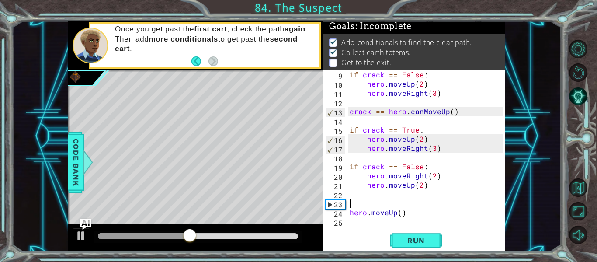
scroll to position [64, 0]
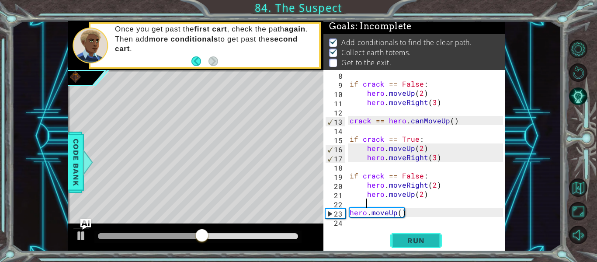
click at [415, 237] on span "Run" at bounding box center [415, 240] width 35 height 9
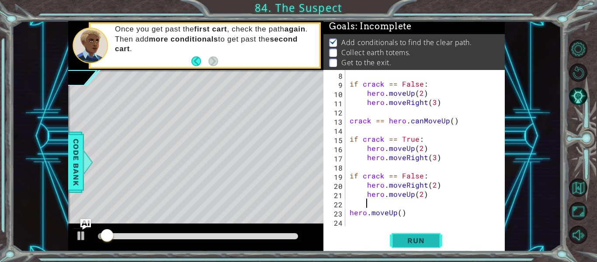
click at [415, 237] on span "Run" at bounding box center [415, 240] width 35 height 9
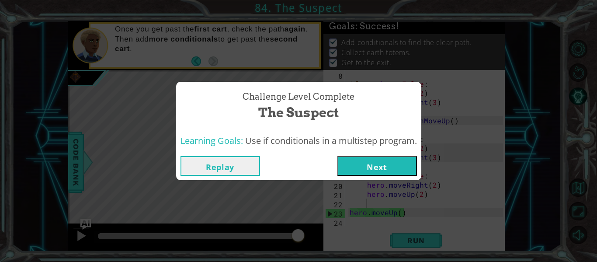
click at [356, 171] on button "Next" at bounding box center [377, 166] width 80 height 20
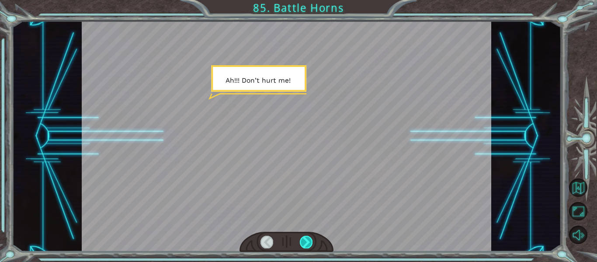
click at [303, 239] on div at bounding box center [306, 241] width 13 height 12
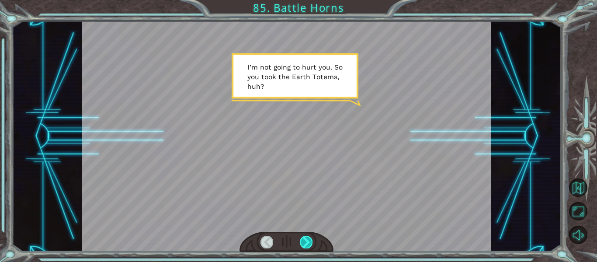
click at [303, 239] on div at bounding box center [306, 241] width 13 height 12
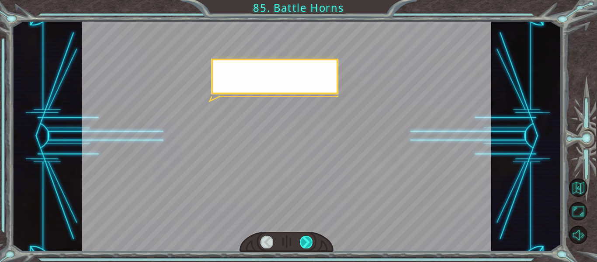
click at [303, 239] on div at bounding box center [306, 241] width 13 height 12
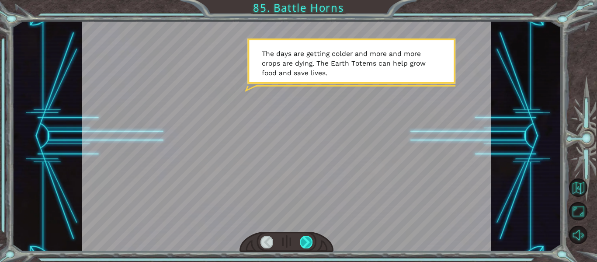
click at [303, 240] on div at bounding box center [306, 241] width 13 height 12
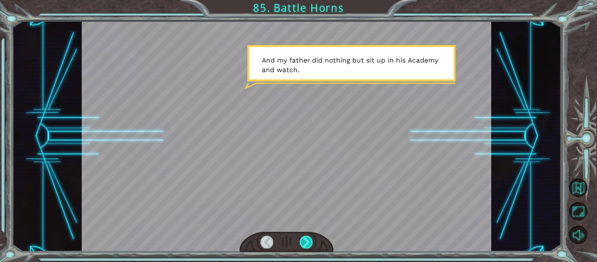
click at [303, 240] on div at bounding box center [306, 241] width 13 height 12
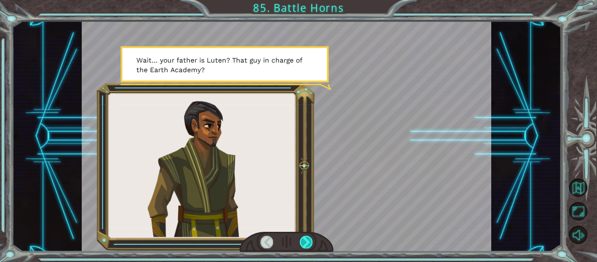
click at [303, 240] on div at bounding box center [306, 241] width 13 height 12
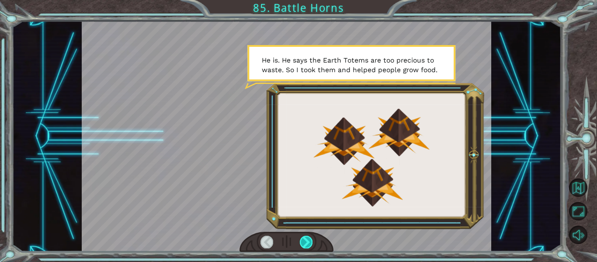
click at [303, 240] on div at bounding box center [306, 241] width 13 height 12
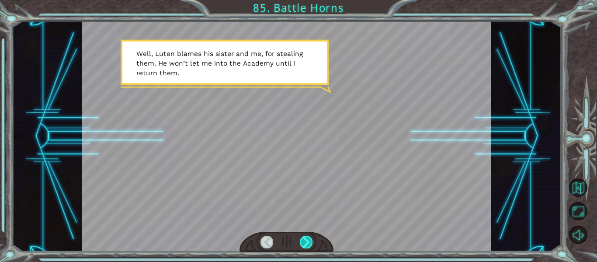
click at [303, 240] on div at bounding box center [306, 241] width 13 height 12
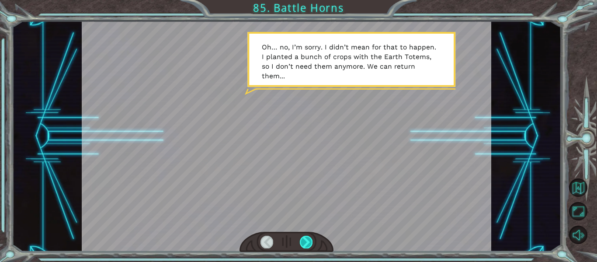
click at [303, 240] on div at bounding box center [306, 241] width 13 height 12
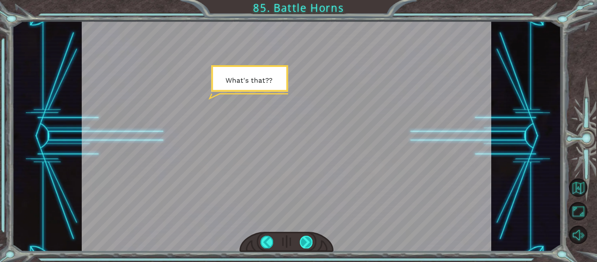
click at [303, 240] on div at bounding box center [306, 241] width 13 height 12
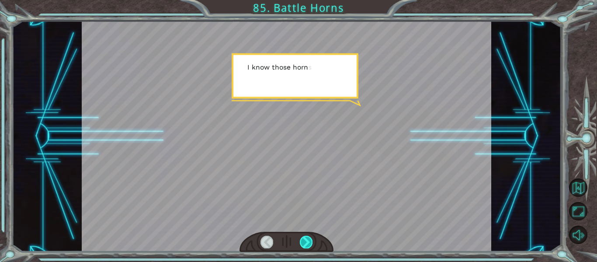
click at [303, 240] on div at bounding box center [306, 241] width 13 height 12
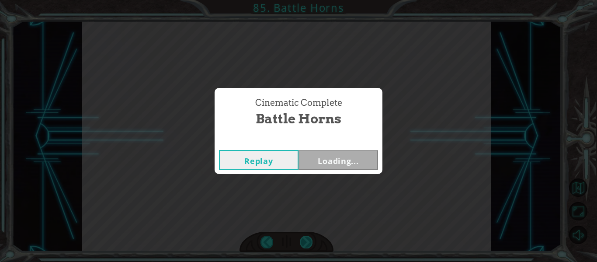
click at [303, 240] on div "Cinematic Complete Battle Horns Replay Loading..." at bounding box center [298, 131] width 597 height 262
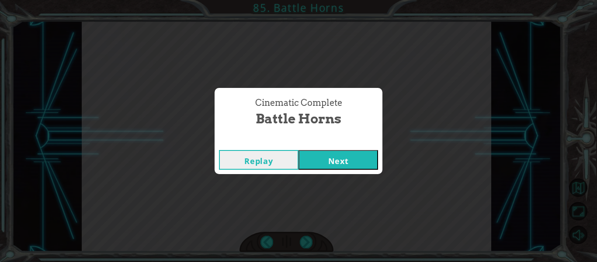
click at [323, 166] on button "Next" at bounding box center [338, 160] width 80 height 20
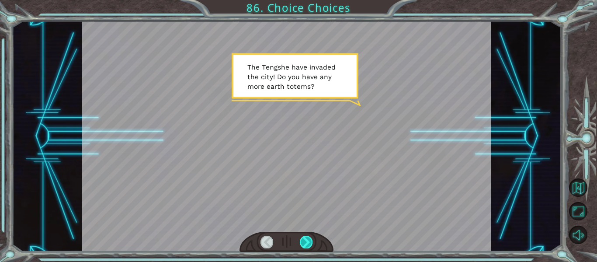
click at [308, 238] on div at bounding box center [306, 241] width 13 height 12
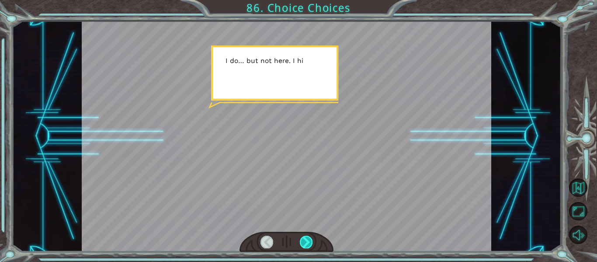
click at [308, 238] on div at bounding box center [306, 241] width 13 height 12
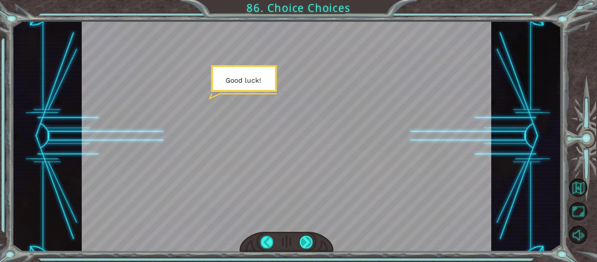
click at [308, 238] on div at bounding box center [306, 241] width 13 height 12
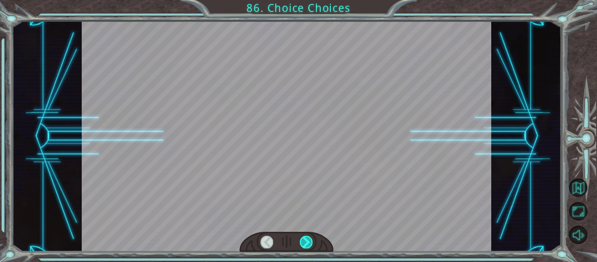
click at [308, 238] on div at bounding box center [306, 241] width 13 height 12
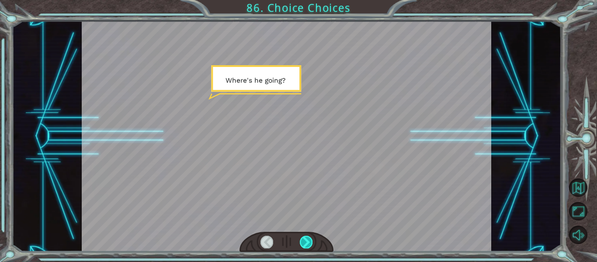
click at [308, 238] on div at bounding box center [306, 241] width 13 height 12
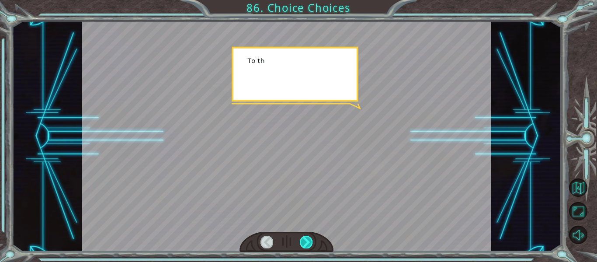
click at [308, 238] on div at bounding box center [306, 241] width 13 height 12
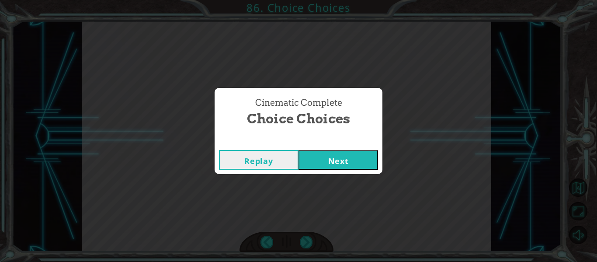
click at [322, 159] on button "Next" at bounding box center [338, 160] width 80 height 20
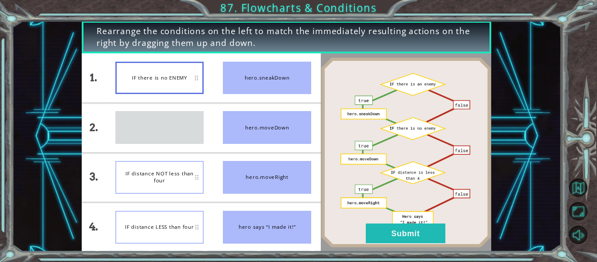
click at [160, 111] on div "IF there is an ENEMY" at bounding box center [159, 127] width 88 height 33
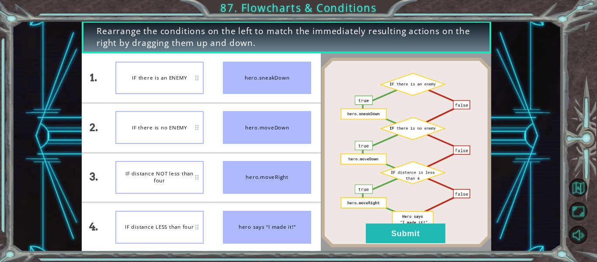
click at [394, 248] on div at bounding box center [406, 152] width 170 height 198
click at [387, 226] on button "Submit" at bounding box center [406, 233] width 80 height 20
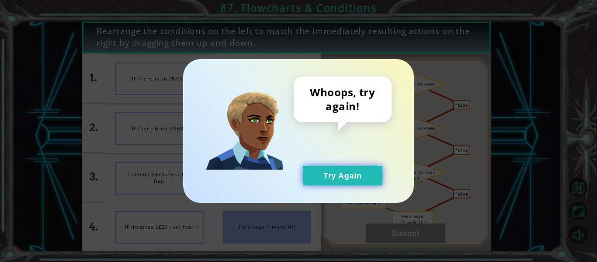
click at [345, 174] on button "Try Again" at bounding box center [343, 176] width 80 height 20
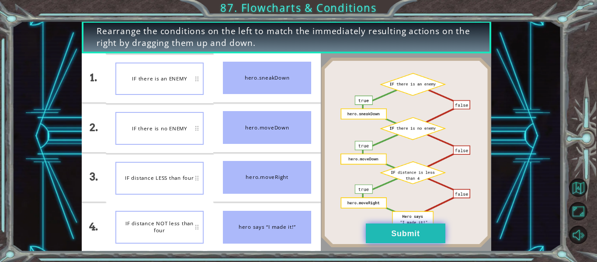
click at [379, 230] on button "Submit" at bounding box center [406, 233] width 80 height 20
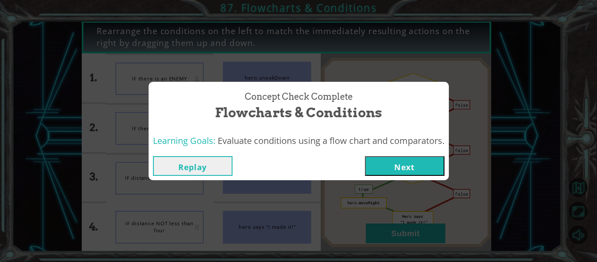
click at [384, 162] on button "Next" at bounding box center [405, 166] width 80 height 20
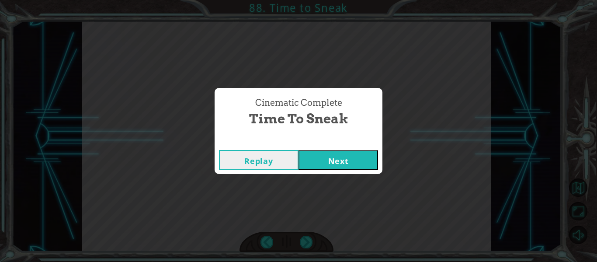
click at [345, 154] on button "Next" at bounding box center [338, 160] width 80 height 20
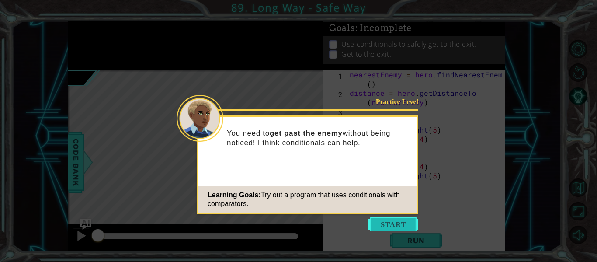
click at [377, 230] on button "Start" at bounding box center [393, 224] width 50 height 14
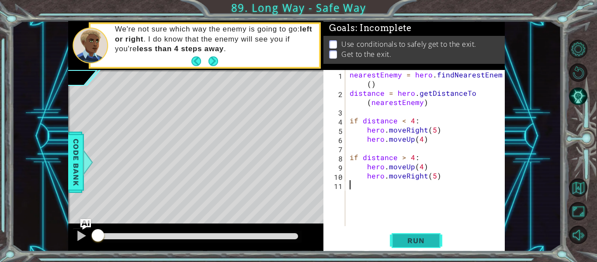
click at [397, 237] on button "Run" at bounding box center [416, 241] width 52 height 18
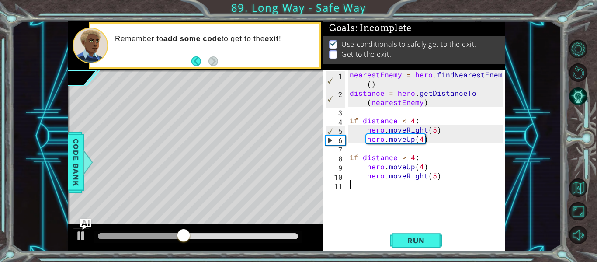
click at [430, 136] on div "nearestEnemy = hero . findNearestEnemy ( ) distance = hero . getDistanceTo ( ne…" at bounding box center [427, 161] width 159 height 183
click at [422, 142] on div "nearestEnemy = hero . findNearestEnemy ( ) distance = hero . getDistanceTo ( ne…" at bounding box center [427, 161] width 159 height 183
type textarea "hero.moveUp(5)"
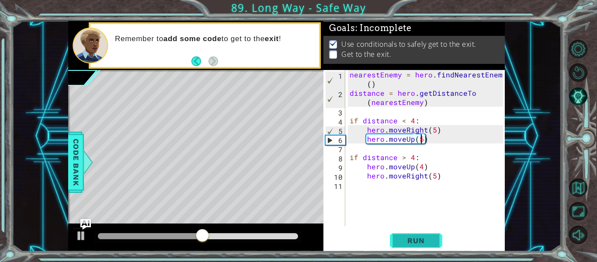
click at [414, 239] on span "Run" at bounding box center [415, 240] width 35 height 9
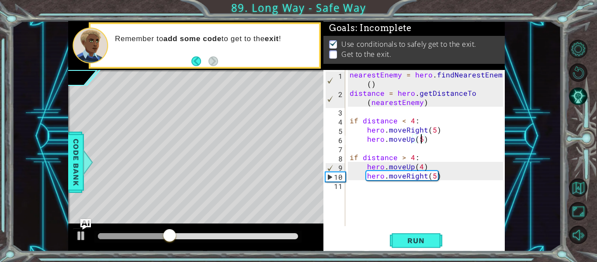
click at [372, 218] on div "nearestEnemy = hero . findNearestEnemy ( ) distance = hero . getDistanceTo ( ne…" at bounding box center [427, 161] width 159 height 183
click at [421, 142] on div "nearestEnemy = hero . findNearestEnemy ( ) distance = hero . getDistanceTo ( ne…" at bounding box center [427, 161] width 159 height 183
type textarea "hero.moveUp(4)"
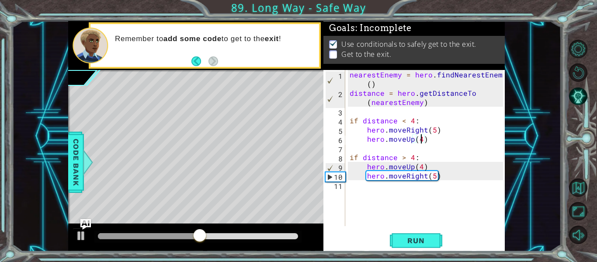
click at [356, 217] on div "nearestEnemy = hero . findNearestEnemy ( ) distance = hero . getDistanceTo ( ne…" at bounding box center [427, 161] width 159 height 183
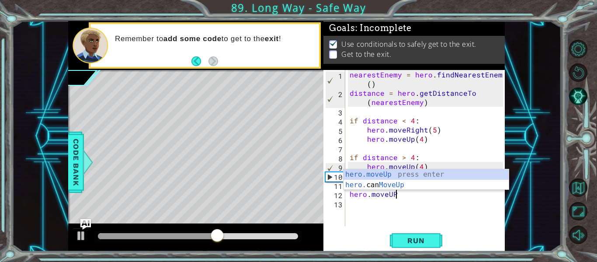
scroll to position [0, 3]
type textarea "hero.moveUp()"
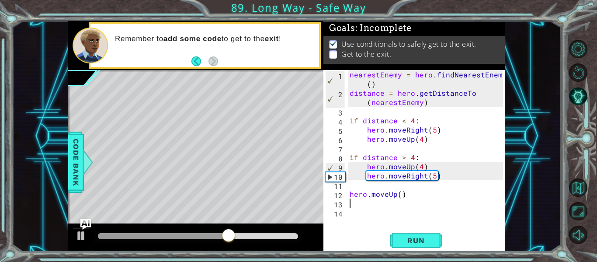
scroll to position [0, 0]
type textarea "hero.moveUp()"
click at [393, 248] on button "Run" at bounding box center [416, 241] width 52 height 18
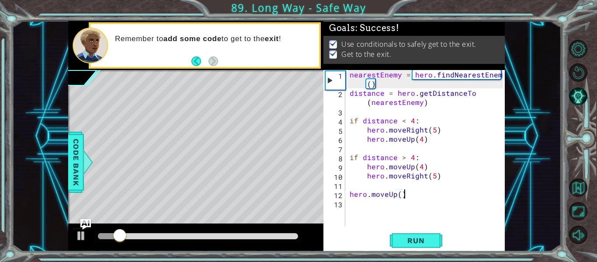
click at [361, 244] on div "Run" at bounding box center [415, 241] width 181 height 18
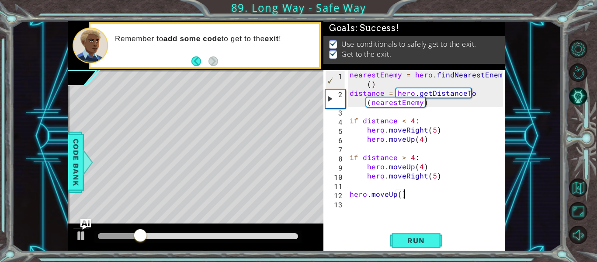
click at [361, 244] on div "Run" at bounding box center [415, 241] width 181 height 18
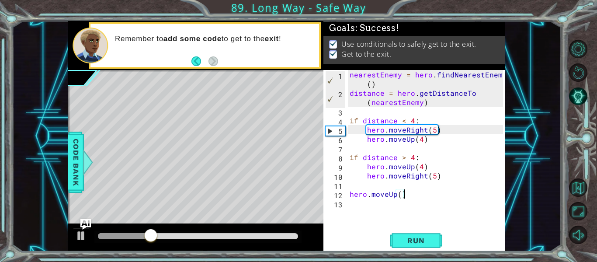
click at [361, 244] on div "Run" at bounding box center [415, 241] width 181 height 18
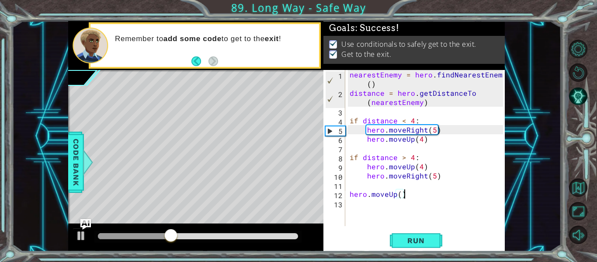
click at [361, 244] on div "Run" at bounding box center [415, 241] width 181 height 18
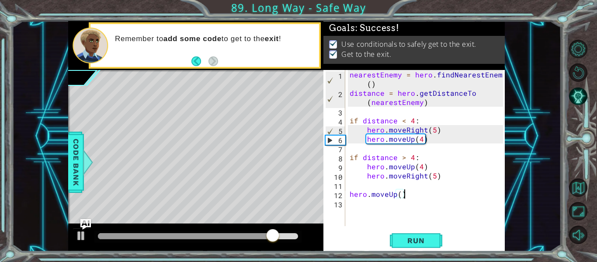
click at [360, 244] on div "Run" at bounding box center [415, 241] width 181 height 18
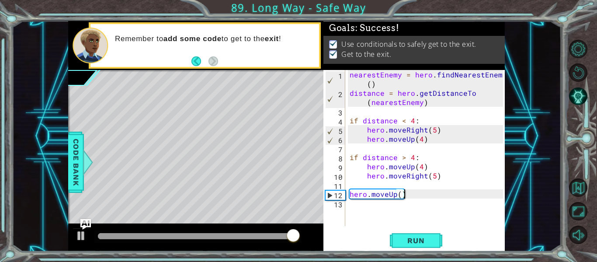
click at [359, 245] on div "Run" at bounding box center [415, 241] width 181 height 18
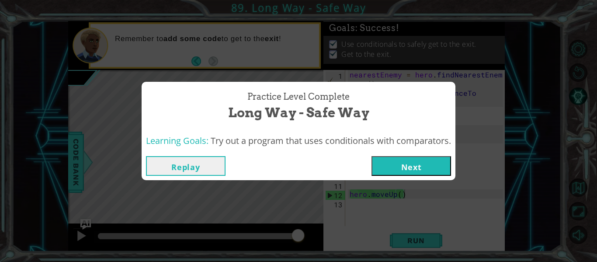
click at [426, 158] on button "Next" at bounding box center [411, 166] width 80 height 20
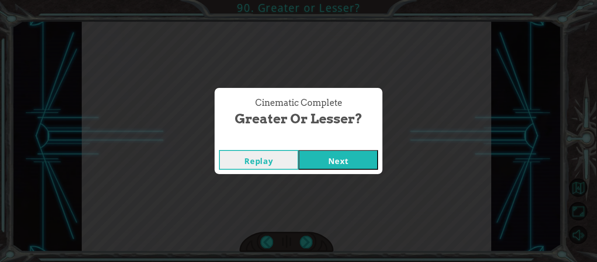
click at [353, 152] on button "Next" at bounding box center [338, 160] width 80 height 20
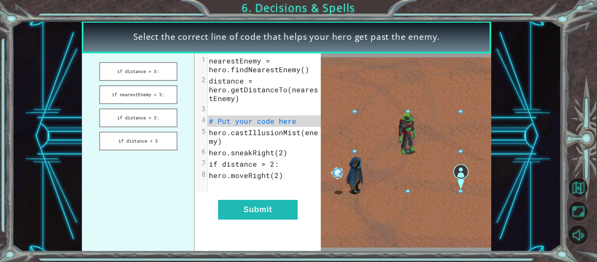
click at [353, 152] on img at bounding box center [406, 152] width 170 height 190
click at [270, 203] on button "Submit" at bounding box center [258, 210] width 80 height 20
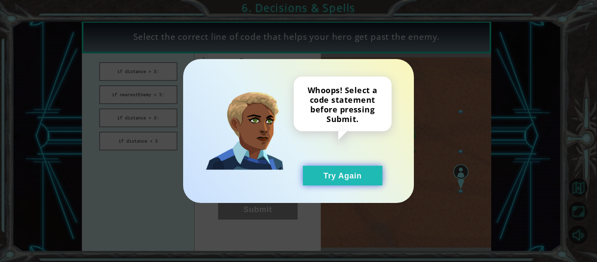
click at [330, 181] on button "Try Again" at bounding box center [343, 176] width 80 height 20
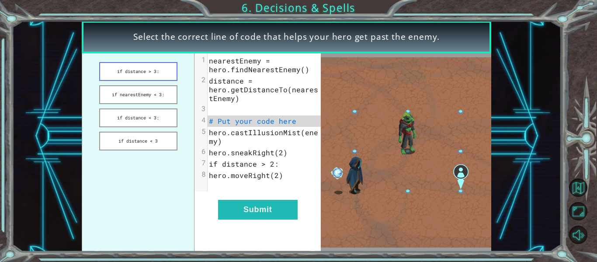
click at [151, 76] on button "if distance > 3:" at bounding box center [138, 71] width 78 height 19
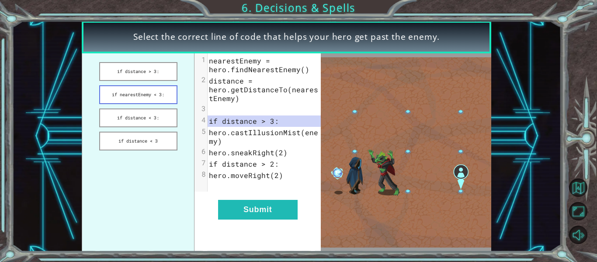
click at [152, 96] on button "if nearestEnemy < 3:" at bounding box center [138, 94] width 78 height 19
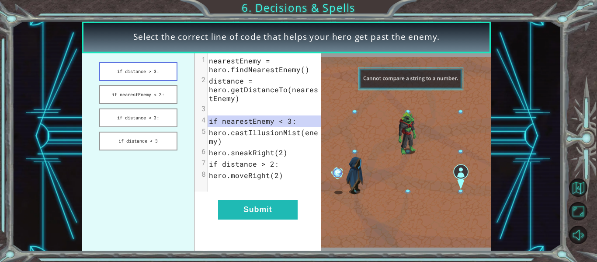
click at [135, 65] on button "if distance > 3:" at bounding box center [138, 71] width 78 height 19
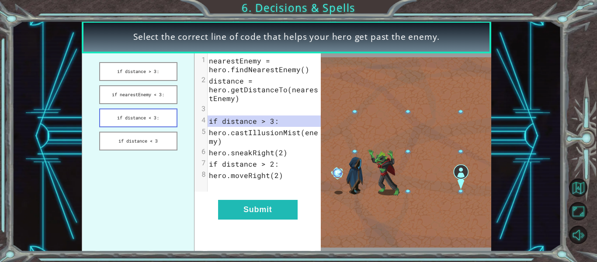
click at [119, 115] on button "if distance < 3:" at bounding box center [138, 117] width 78 height 19
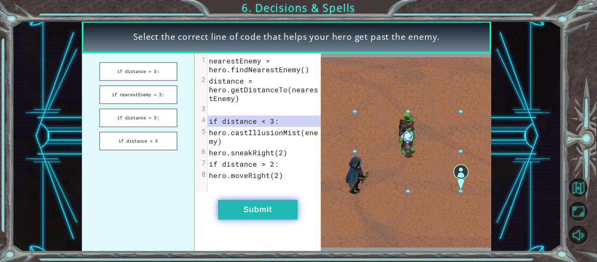
click at [231, 215] on button "Submit" at bounding box center [258, 210] width 80 height 20
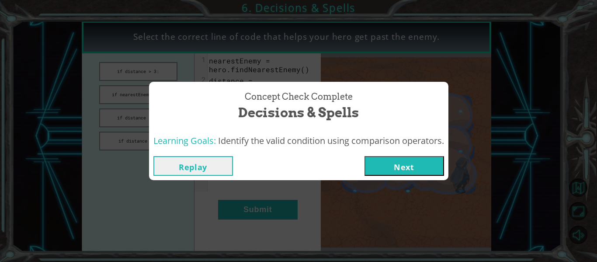
click at [394, 166] on button "Next" at bounding box center [404, 166] width 80 height 20
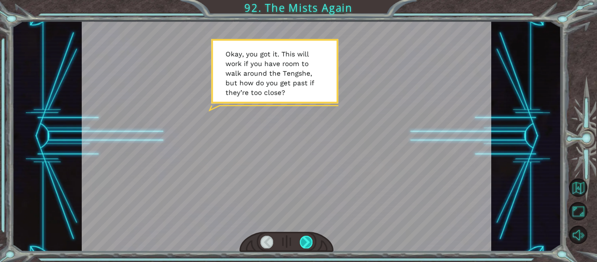
click at [306, 235] on div at bounding box center [306, 241] width 13 height 12
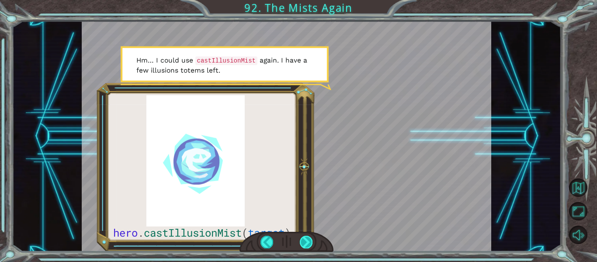
click at [306, 236] on div at bounding box center [306, 241] width 13 height 12
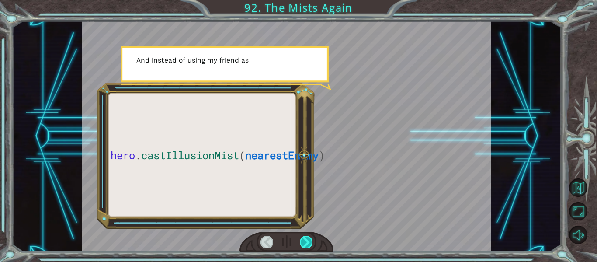
click at [306, 236] on div at bounding box center [306, 241] width 13 height 12
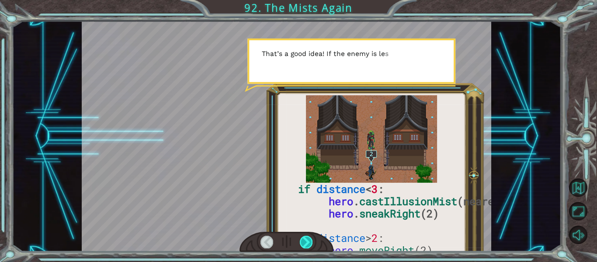
click at [306, 236] on div at bounding box center [306, 241] width 13 height 12
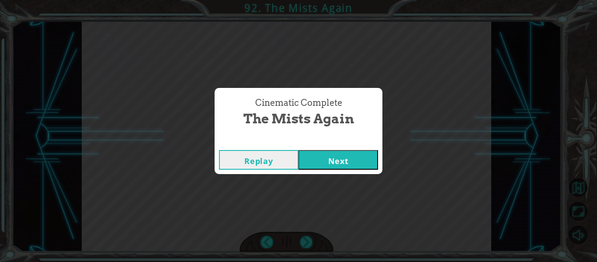
click at [324, 165] on button "Next" at bounding box center [338, 160] width 80 height 20
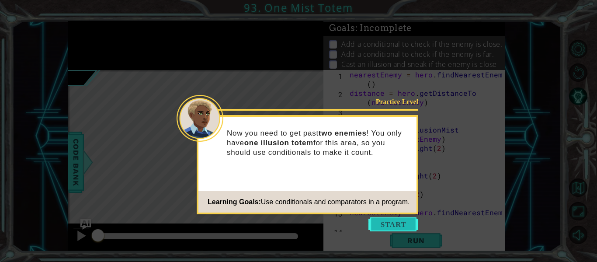
click at [376, 230] on button "Start" at bounding box center [393, 224] width 50 height 14
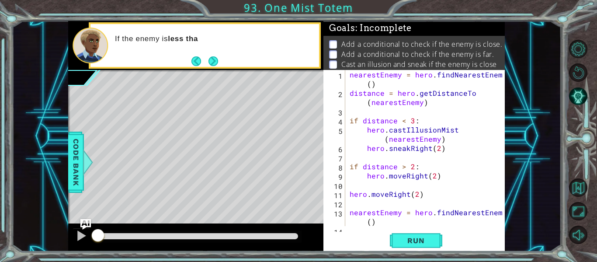
click at [376, 230] on div "1 2 3 4 5 6 7 8 9 10 11 12 13 14 nearestEnemy = hero . findNearestEnemy ( ) dis…" at bounding box center [413, 160] width 181 height 181
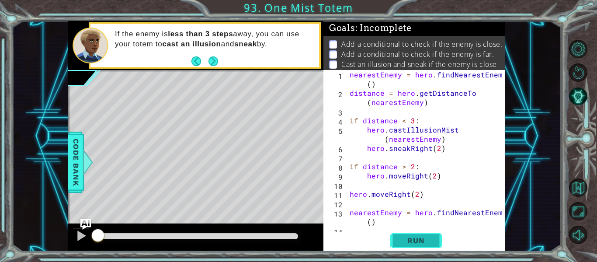
click at [404, 235] on button "Run" at bounding box center [416, 241] width 52 height 18
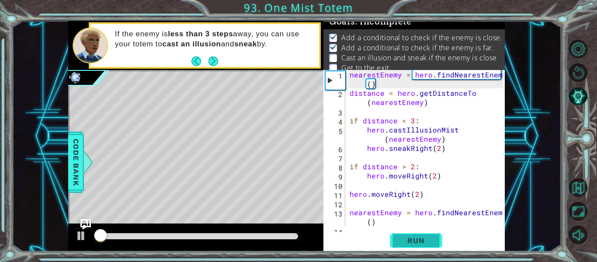
scroll to position [7, 0]
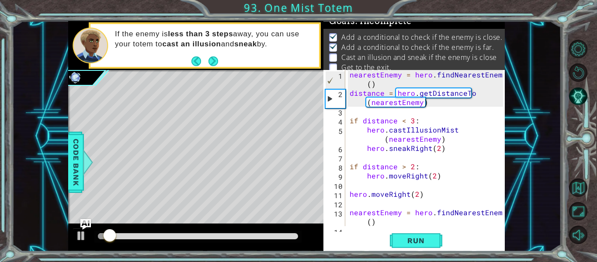
click at [370, 249] on div "Run" at bounding box center [415, 241] width 181 height 18
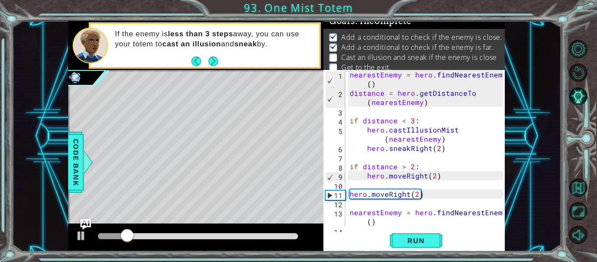
click at [370, 249] on div "Run" at bounding box center [415, 241] width 181 height 18
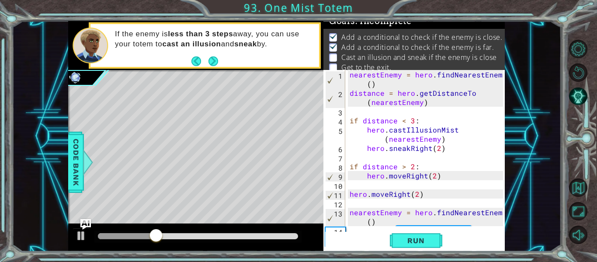
scroll to position [37, 0]
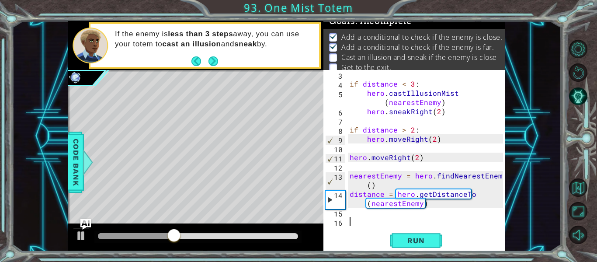
click at [435, 206] on div "if distance < 3 : hero . castIllusionMist ( nearestEnemy ) hero . sneakRight ( …" at bounding box center [427, 157] width 159 height 174
type textarea "distance = hero.getDistanceTo(nearestEnemy)"
click at [433, 218] on div "if distance < 3 : hero . castIllusionMist ( nearestEnemy ) hero . sneakRight ( …" at bounding box center [427, 157] width 159 height 174
click at [446, 145] on div "if distance < 3 : hero . castIllusionMist ( nearestEnemy ) hero . sneakRight ( …" at bounding box center [427, 157] width 159 height 174
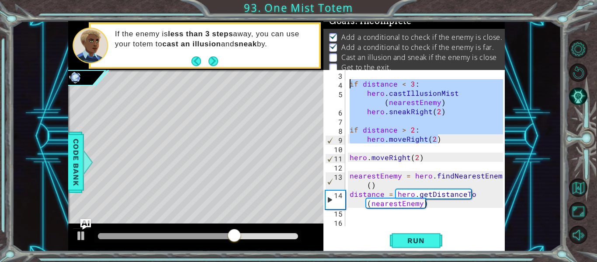
drag, startPoint x: 441, startPoint y: 136, endPoint x: 340, endPoint y: 84, distance: 112.9
click at [340, 84] on div "3 4 5 6 7 8 9 10 11 12 13 14 15 16 if distance < 3 : hero . castIllusionMist ( …" at bounding box center [413, 148] width 180 height 156
type textarea "if distance < 3: hero.castIllusionMist(nearestEnemy)"
click at [447, 217] on div "if distance < 3 : hero . castIllusionMist ( nearestEnemy ) hero . sneakRight ( …" at bounding box center [427, 157] width 159 height 174
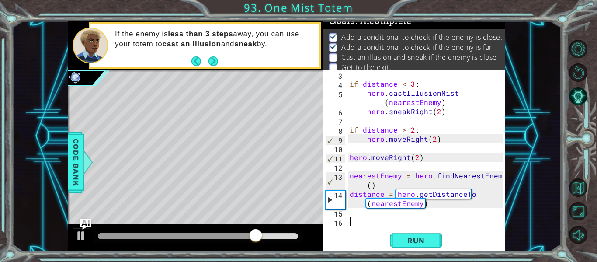
paste textarea "hero.moveRight(2)"
type textarea "hero.moveRight(2)"
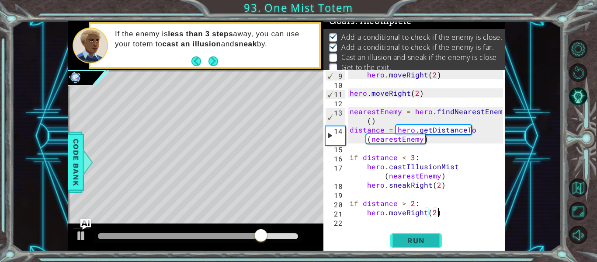
click at [423, 234] on button "Run" at bounding box center [416, 241] width 52 height 18
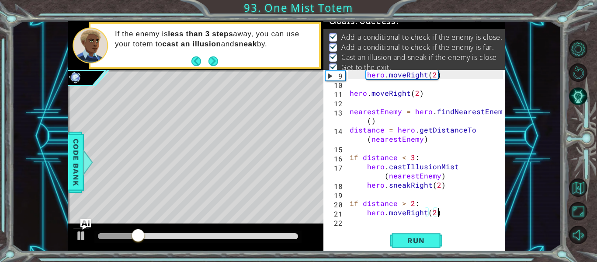
click at [457, 219] on div "hero . moveRight ( 2 ) hero . moveRight ( 2 ) nearestEnemy = hero . findNearest…" at bounding box center [427, 157] width 159 height 174
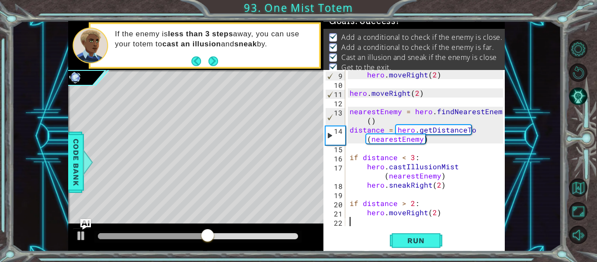
click at [457, 219] on div "hero . moveRight ( 2 ) hero . moveRight ( 2 ) nearestEnemy = hero . findNearest…" at bounding box center [427, 157] width 159 height 174
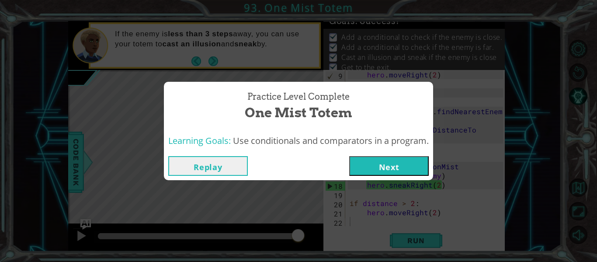
click at [401, 172] on button "Next" at bounding box center [389, 166] width 80 height 20
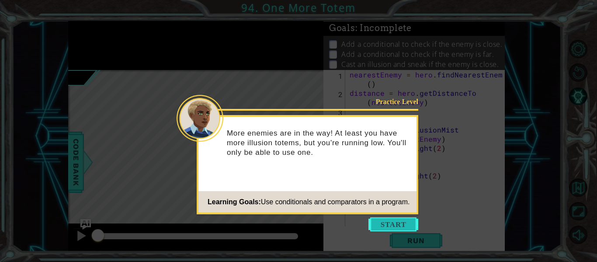
click at [388, 219] on button "Start" at bounding box center [393, 224] width 50 height 14
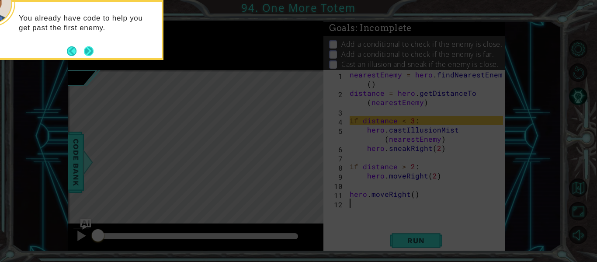
click at [85, 46] on button "Next" at bounding box center [89, 51] width 10 height 10
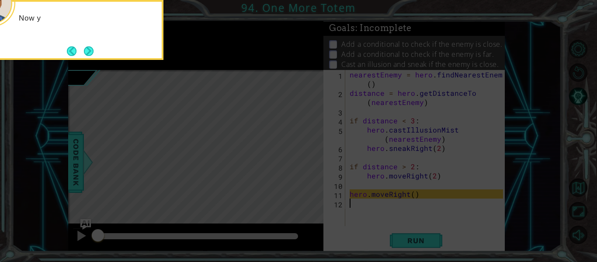
click at [85, 46] on button "Next" at bounding box center [89, 51] width 10 height 10
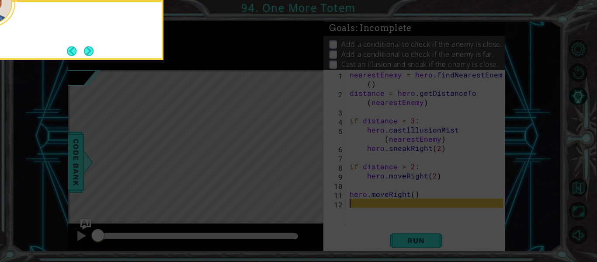
click at [85, 46] on button "Next" at bounding box center [89, 51] width 10 height 10
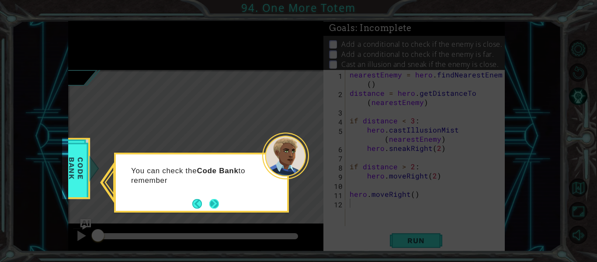
click at [217, 207] on button "Next" at bounding box center [214, 204] width 10 height 10
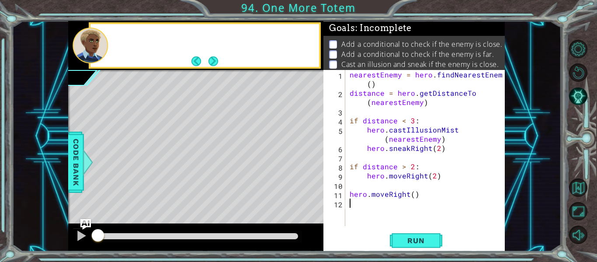
click at [217, 207] on div "Level Map" at bounding box center [270, 198] width 404 height 257
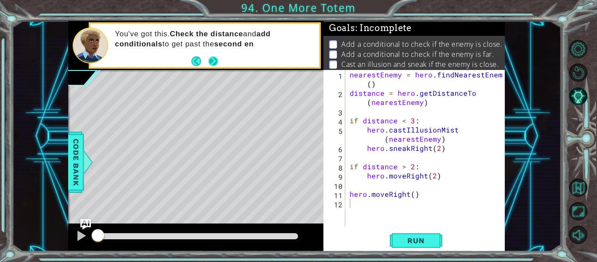
click at [218, 62] on button "Next" at bounding box center [213, 61] width 10 height 10
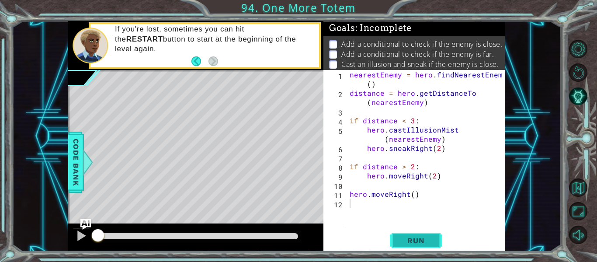
click at [415, 240] on span "Run" at bounding box center [415, 240] width 35 height 9
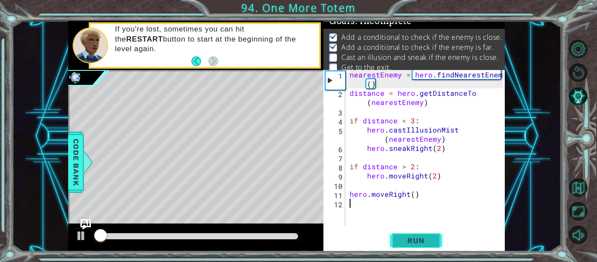
scroll to position [7, 0]
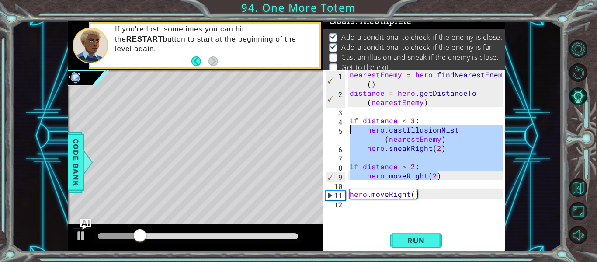
drag, startPoint x: 447, startPoint y: 178, endPoint x: 339, endPoint y: 121, distance: 122.3
click at [339, 121] on div "1 2 3 4 5 6 7 8 9 10 11 12 nearestEnemy = hero . findNearestEnemy ( ) distance …" at bounding box center [413, 148] width 180 height 156
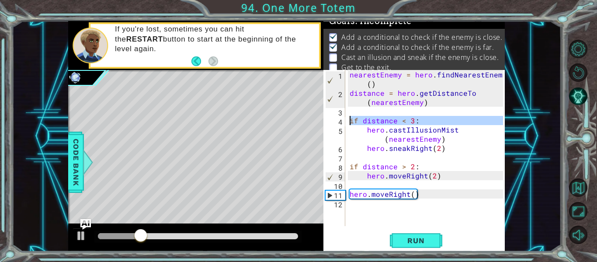
click at [339, 121] on div "4" at bounding box center [335, 121] width 20 height 9
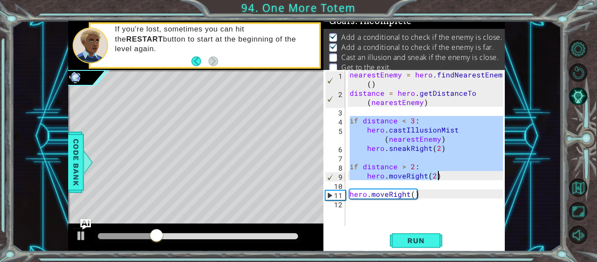
drag, startPoint x: 349, startPoint y: 121, endPoint x: 447, endPoint y: 176, distance: 112.3
click at [447, 176] on div "nearestEnemy = hero . findNearestEnemy ( ) distance = hero . getDistanceTo ( ne…" at bounding box center [427, 161] width 159 height 183
type textarea "if distance > 2: hero.moveRight(2)"
click at [398, 207] on div "nearestEnemy = hero . findNearestEnemy ( ) distance = hero . getDistanceTo ( ne…" at bounding box center [427, 161] width 159 height 183
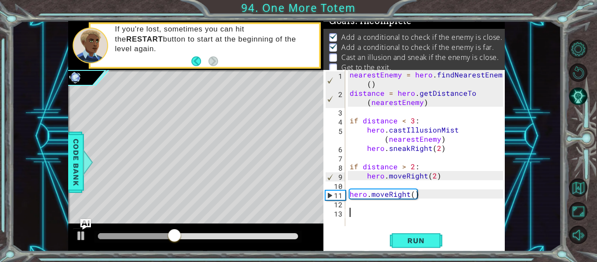
paste textarea "hero.moveRight(2)"
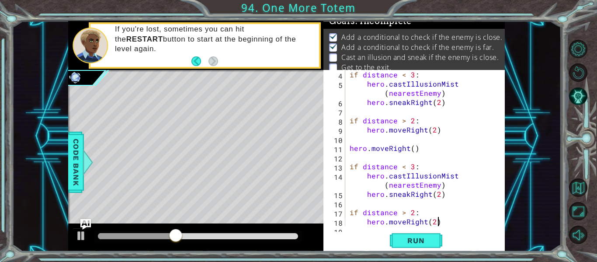
scroll to position [55, 0]
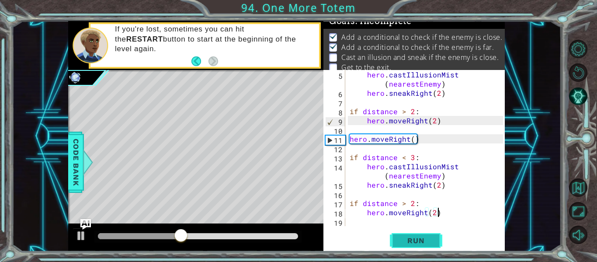
click at [420, 236] on span "Run" at bounding box center [415, 240] width 35 height 9
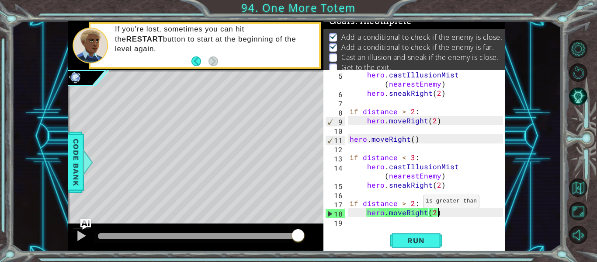
click at [412, 203] on div "hero . castIllusionMist ( nearestEnemy ) hero . sneakRight ( 2 ) if distance > …" at bounding box center [427, 161] width 159 height 183
click at [419, 237] on span "Run" at bounding box center [415, 240] width 35 height 9
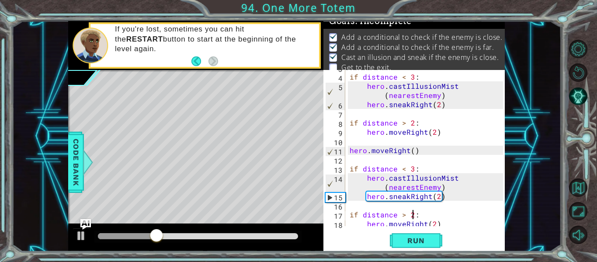
scroll to position [44, 0]
click at [411, 167] on div "if distance < 3 : hero . castIllusionMist ( nearestEnemy ) hero . sneakRight ( …" at bounding box center [427, 150] width 159 height 174
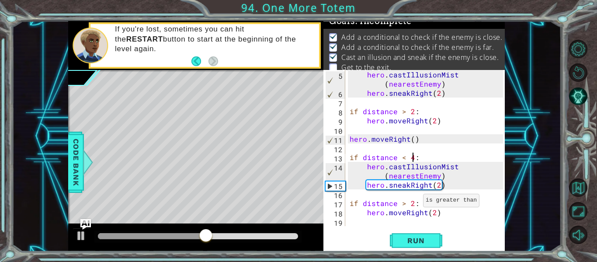
click at [412, 202] on div "hero . castIllusionMist ( nearestEnemy ) hero . sneakRight ( 2 ) if distance > …" at bounding box center [427, 161] width 159 height 183
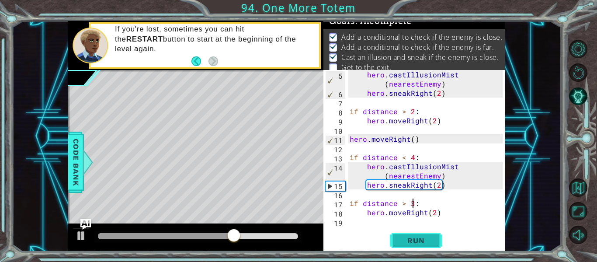
click at [423, 236] on span "Run" at bounding box center [415, 240] width 35 height 9
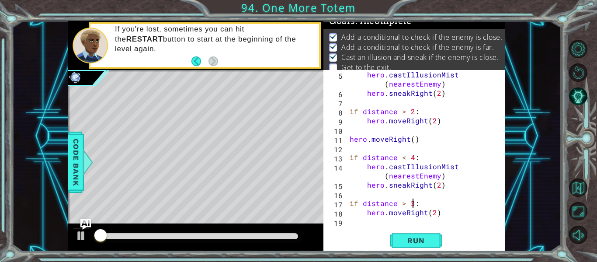
click at [457, 210] on div "hero . castIllusionMist ( nearestEnemy ) hero . sneakRight ( 2 ) if distance > …" at bounding box center [427, 161] width 159 height 183
type textarea "hero.moveRight(2)"
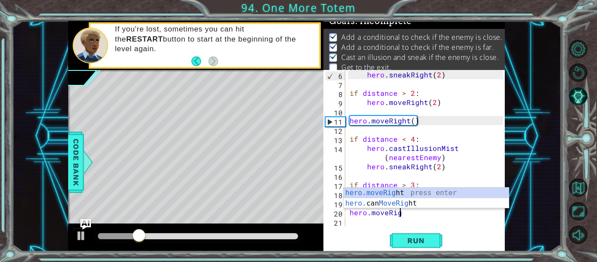
scroll to position [0, 3]
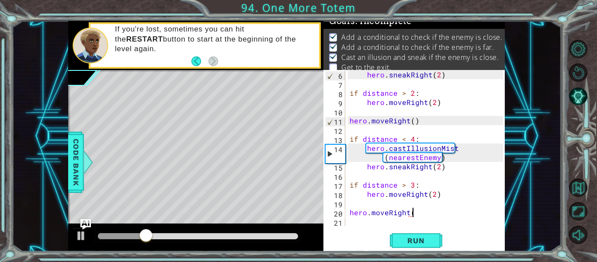
type textarea "hero.moveRight()"
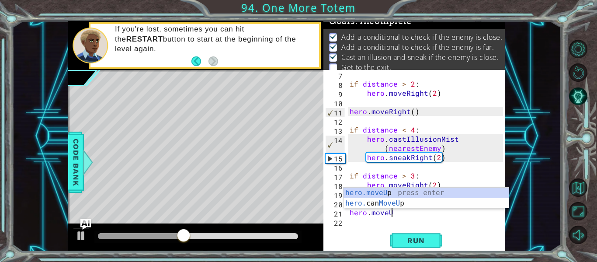
scroll to position [0, 3]
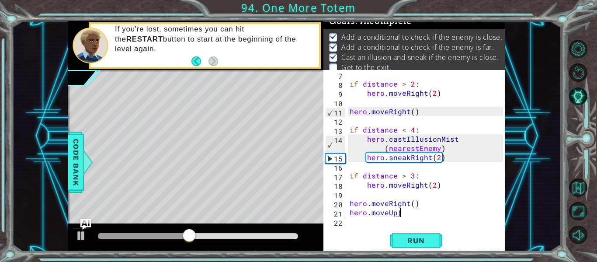
type textarea "hero.moveUp()"
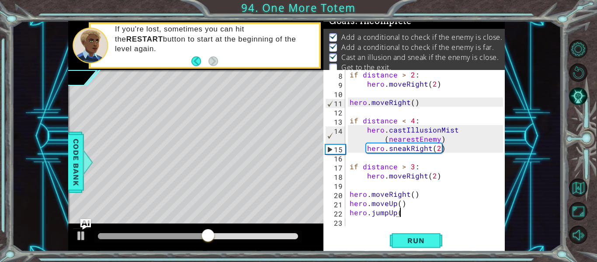
type textarea "hero.jumpUp()"
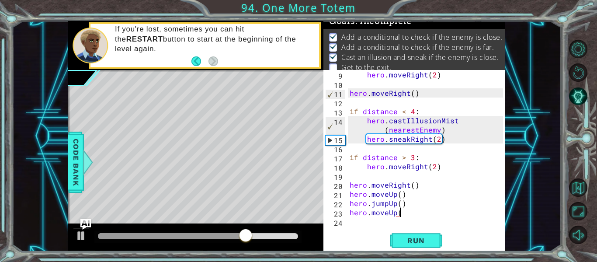
scroll to position [0, 3]
click at [415, 243] on span "Run" at bounding box center [415, 240] width 35 height 9
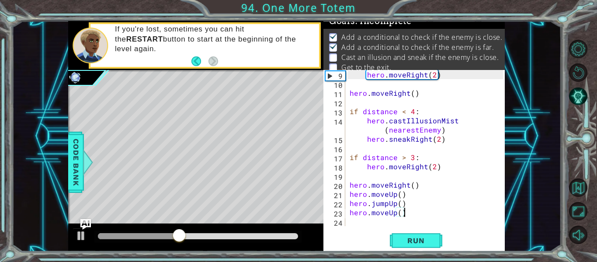
click at [451, 233] on div "Run" at bounding box center [415, 241] width 181 height 18
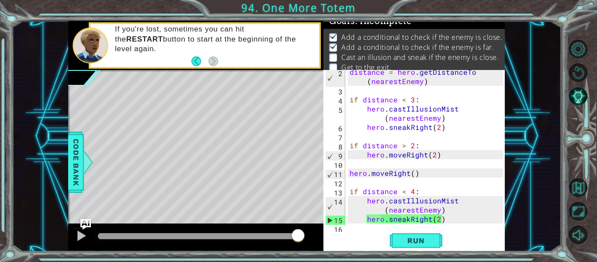
scroll to position [0, 0]
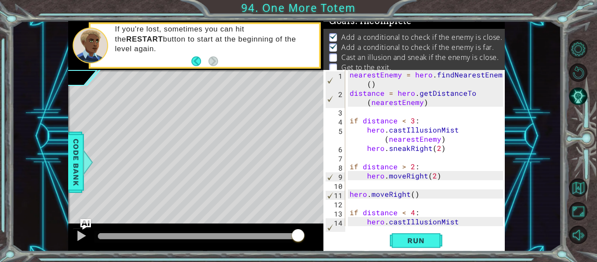
click at [438, 103] on div "nearestEnemy = hero . findNearestEnemy ( ) distance = hero . getDistanceTo ( ne…" at bounding box center [427, 166] width 159 height 193
drag, startPoint x: 438, startPoint y: 103, endPoint x: 393, endPoint y: 99, distance: 45.2
click at [393, 99] on div "nearestEnemy = hero . findNearestEnemy ( ) distance = hero . getDistanceTo ( ne…" at bounding box center [427, 166] width 159 height 193
drag, startPoint x: 404, startPoint y: 83, endPoint x: 341, endPoint y: 76, distance: 63.3
click at [341, 76] on div "distance = hero.getDistanceTo(nearestEnemy) 1 2 3 4 5 6 7 8 9 10 11 12 13 14 ne…" at bounding box center [413, 148] width 180 height 156
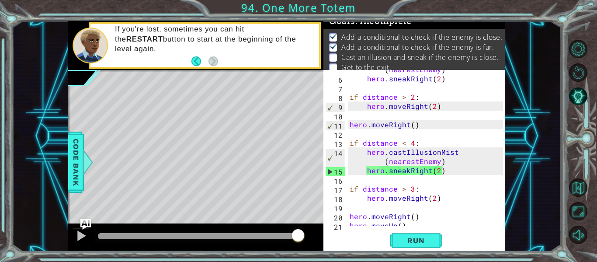
scroll to position [73, 0]
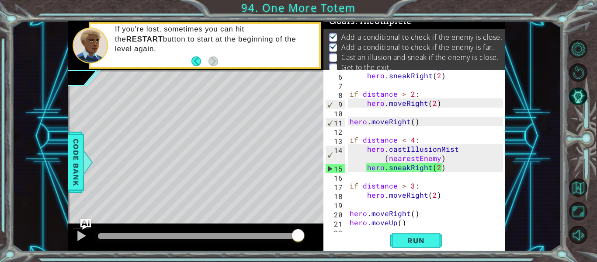
click at [426, 123] on div "hero . castIllusionMist ( nearestEnemy ) hero . sneakRight ( 2 ) if distance > …" at bounding box center [427, 143] width 159 height 183
type textarea "hero.moveRight()"
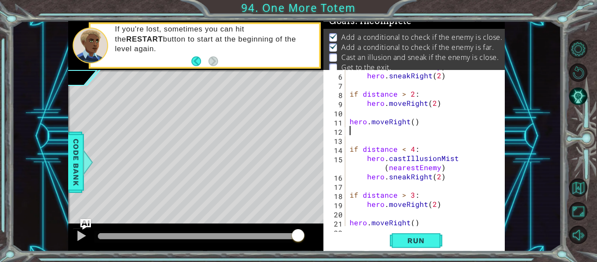
scroll to position [0, 0]
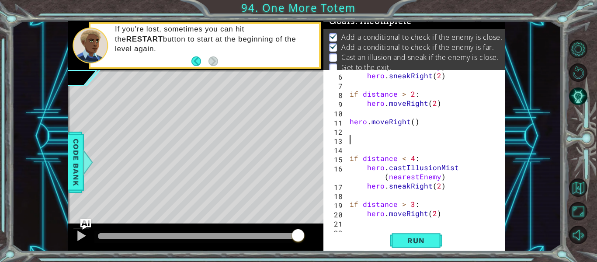
paste textarea "nearestEnemy = hero.findNearestEnemy()"
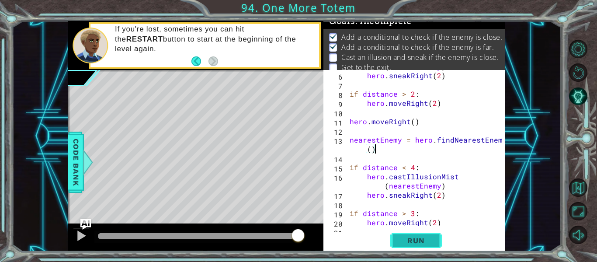
click at [425, 241] on span "Run" at bounding box center [415, 240] width 35 height 9
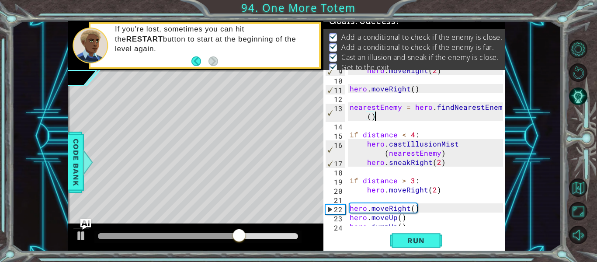
scroll to position [128, 0]
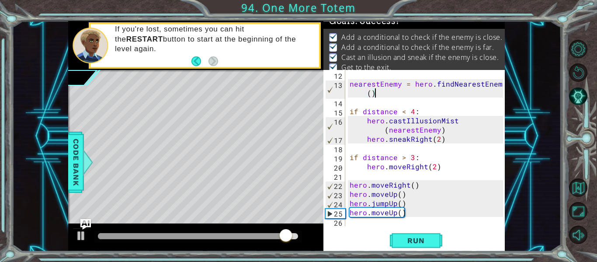
click at [490, 209] on div "nearestEnemy = hero . findNearestEnemy ( ) if distance < 4 : hero . castIllusio…" at bounding box center [427, 157] width 159 height 174
type textarea "hero.moveUp()"
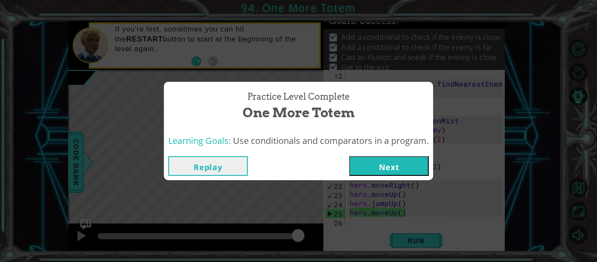
click at [413, 167] on button "Next" at bounding box center [389, 166] width 80 height 20
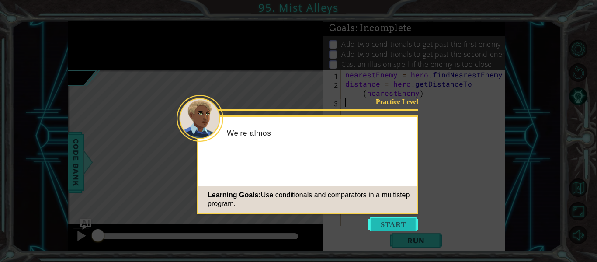
click at [405, 218] on button "Start" at bounding box center [393, 224] width 50 height 14
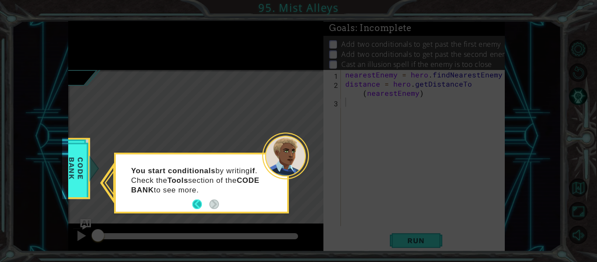
click at [196, 207] on button "Back" at bounding box center [200, 204] width 17 height 10
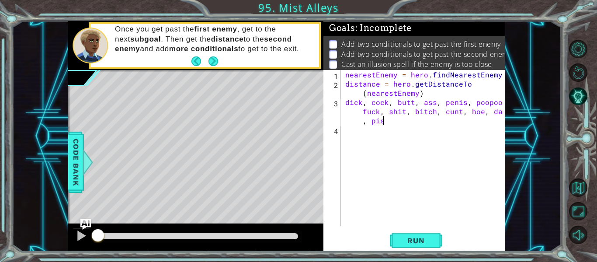
scroll to position [0, 20]
click at [362, 113] on div "nearestEnemy = hero . findNearestEnemy ( ) distance = hero . getDistanceTo ( ne…" at bounding box center [425, 157] width 164 height 174
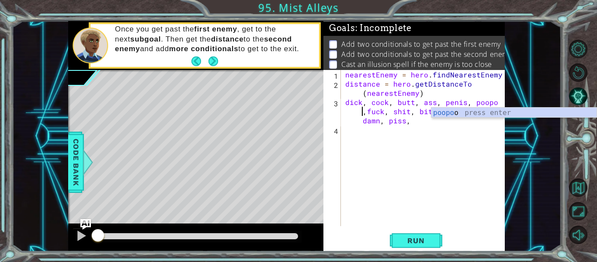
scroll to position [0, 10]
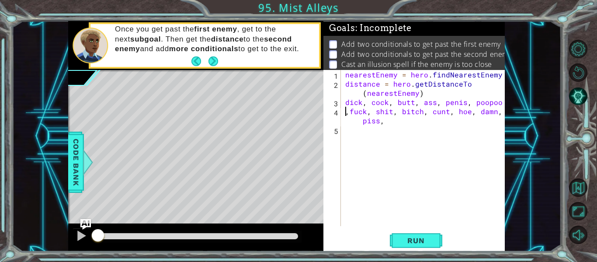
click at [363, 123] on div "nearestEnemy = hero . findNearestEnemy ( ) distance = hero . getDistanceTo ( ne…" at bounding box center [425, 157] width 164 height 174
click at [387, 119] on div "nearestEnemy = hero . findNearestEnemy ( ) distance = hero . getDistanceTo ( ne…" at bounding box center [425, 157] width 164 height 174
type textarea "p"
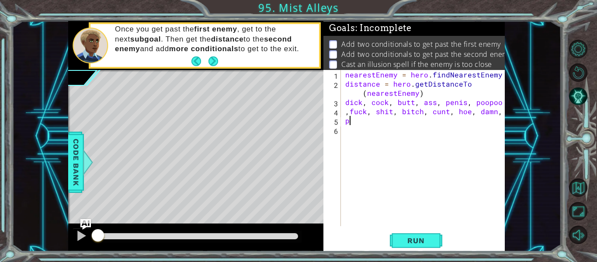
scroll to position [0, 0]
type textarea ","
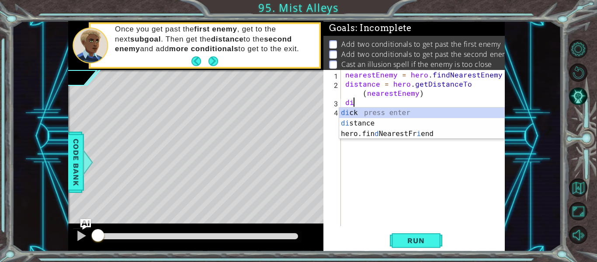
type textarea "d"
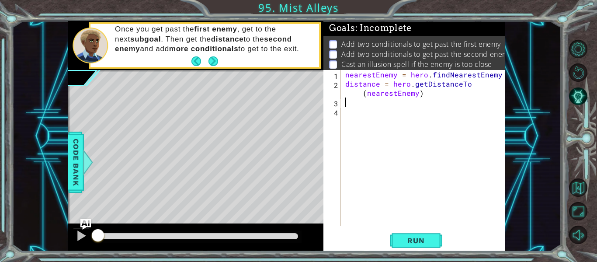
type textarea "distance = hero.getDistanceTo(nearestEnemy)"
click at [581, 97] on button "AI Hint" at bounding box center [578, 96] width 18 height 18
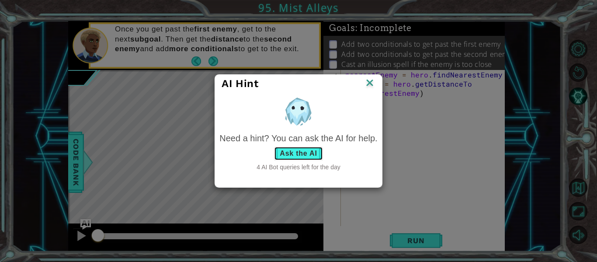
click at [294, 153] on button "Ask the AI" at bounding box center [298, 153] width 48 height 14
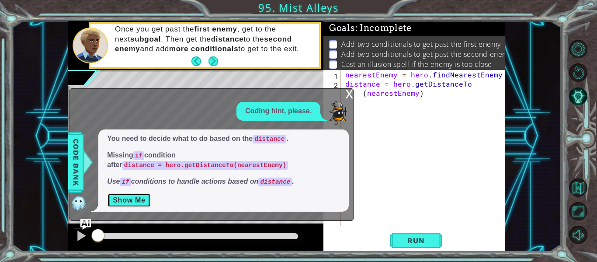
click at [125, 205] on button "Show Me" at bounding box center [129, 200] width 44 height 14
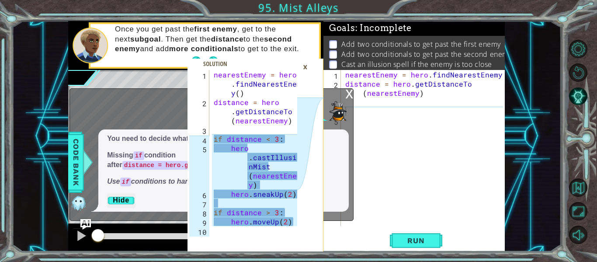
drag, startPoint x: 298, startPoint y: 225, endPoint x: 249, endPoint y: 178, distance: 68.0
click at [249, 178] on div "1 2 3 4 5 6 7 8 9 10 nearestEnemy = hero . findNearestEnem y ( ) distance = her…" at bounding box center [255, 160] width 136 height 181
drag, startPoint x: 249, startPoint y: 178, endPoint x: 243, endPoint y: 171, distance: 9.3
click at [243, 171] on div "nearestEnemy = hero . findNearestEnem y ( ) distance = hero . getDistanceTo ( n…" at bounding box center [257, 166] width 90 height 193
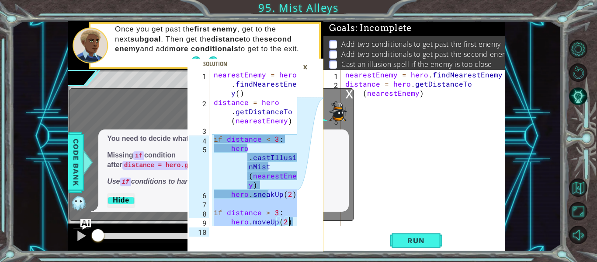
drag, startPoint x: 268, startPoint y: 191, endPoint x: 304, endPoint y: 225, distance: 49.7
click at [304, 225] on div "hero.castIllusionMist(nearestEnemy) 1 2 3 4 5 6 7 8 9 10 nearestEnemy = hero . …" at bounding box center [255, 160] width 136 height 181
type textarea "if distance > 3: hero.moveUp(2)"
click at [460, 141] on div "nearestEnemy = hero . findNearestEnemy ( ) distance = hero . getDistanceTo ( ne…" at bounding box center [425, 157] width 164 height 174
click at [304, 72] on div "×" at bounding box center [305, 66] width 14 height 15
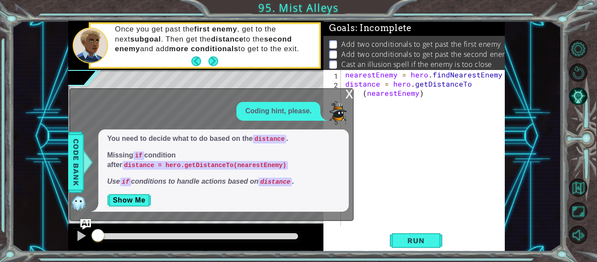
click at [349, 93] on div "x" at bounding box center [349, 93] width 8 height 9
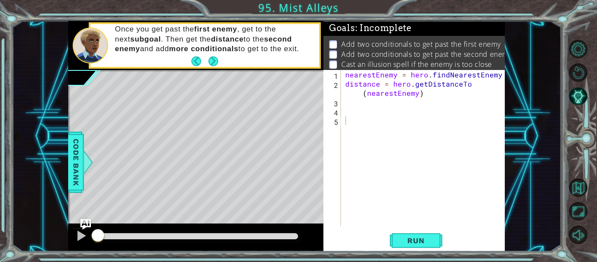
click at [360, 107] on div "nearestEnemy = hero . findNearestEnemy ( ) distance = hero . getDistanceTo ( ne…" at bounding box center [425, 157] width 164 height 174
paste textarea "hero.moveUp(2)"
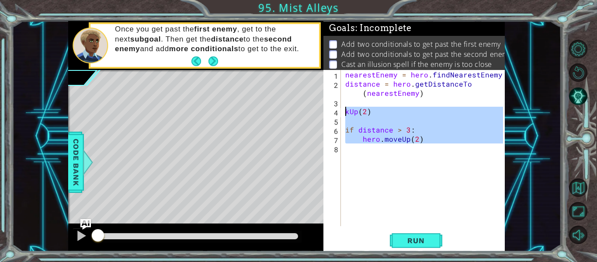
drag, startPoint x: 407, startPoint y: 153, endPoint x: 336, endPoint y: 111, distance: 82.7
click at [336, 111] on div "hero.moveUp(2) 1 2 3 4 5 6 7 8 nearestEnemy = hero . findNearestEnemy ( ) dista…" at bounding box center [413, 148] width 180 height 156
type textarea "kUp(2)"
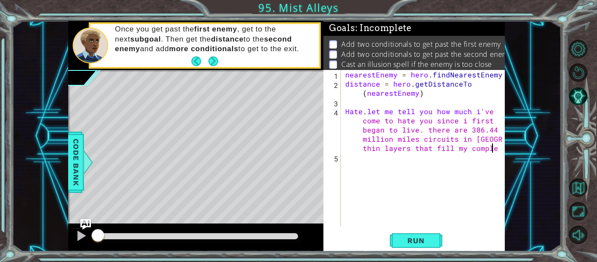
scroll to position [0, 42]
type textarea "Hate. let me tell you how much i've come to hate you since i first began to liv…"
type textarea "i"
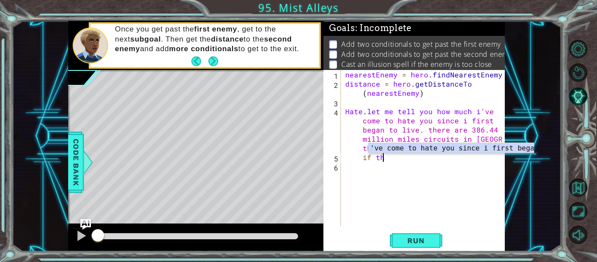
type textarea "i"
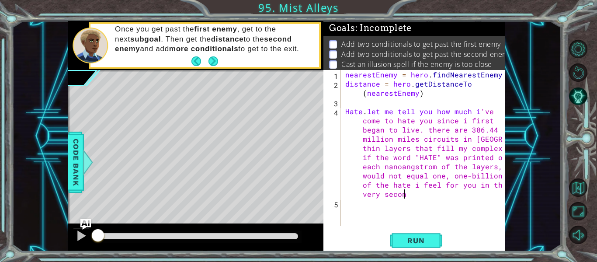
scroll to position [0, 82]
click at [421, 141] on div "nearestEnemy = hero . findNearestEnemy ( ) distance = hero . getDistanceTo ( ne…" at bounding box center [425, 157] width 164 height 174
click at [421, 141] on div "nearestEnemy = hero . findNearestEnemy ( ) distance = hero . getDistanceTo ( ne…" at bounding box center [422, 148] width 159 height 156
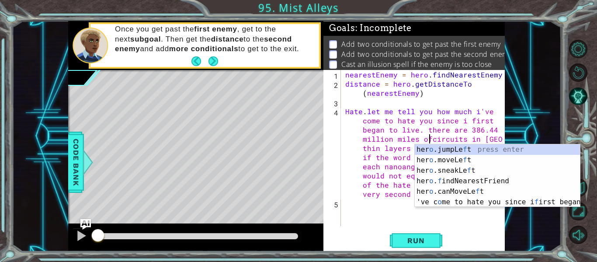
scroll to position [0, 31]
type textarea "Hate. let me tell you how much i've come to hate you since i first began to liv…"
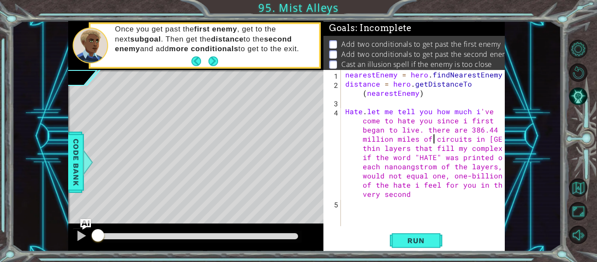
click at [408, 213] on div "nearestEnemy = hero . findNearestEnemy ( ) distance = hero . getDistanceTo ( ne…" at bounding box center [425, 157] width 164 height 174
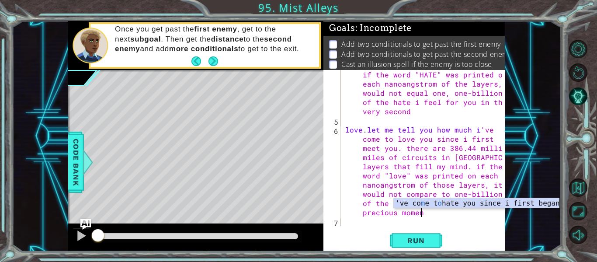
scroll to position [0, 83]
type textarea "love. let me tell you how much i've come to love you since i first meet you. th…"
